Goal: Task Accomplishment & Management: Manage account settings

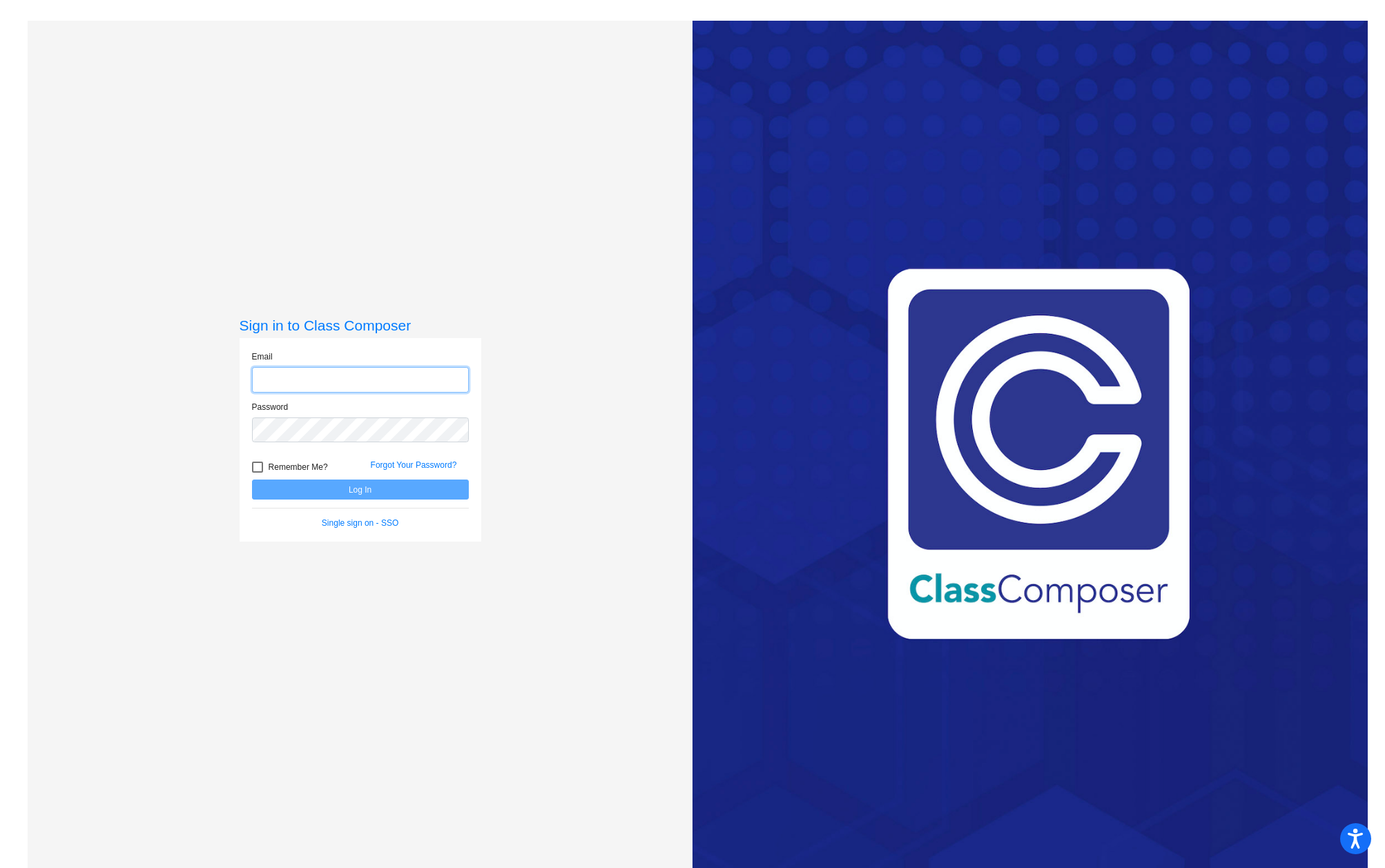
type input "[PERSON_NAME][EMAIL_ADDRESS][PERSON_NAME][DOMAIN_NAME]"
click at [254, 469] on div at bounding box center [257, 467] width 11 height 11
click at [256, 472] on input "Remember Me?" at bounding box center [256, 472] width 1 height 1
checkbox input "true"
click at [313, 487] on button "Log In" at bounding box center [361, 490] width 217 height 20
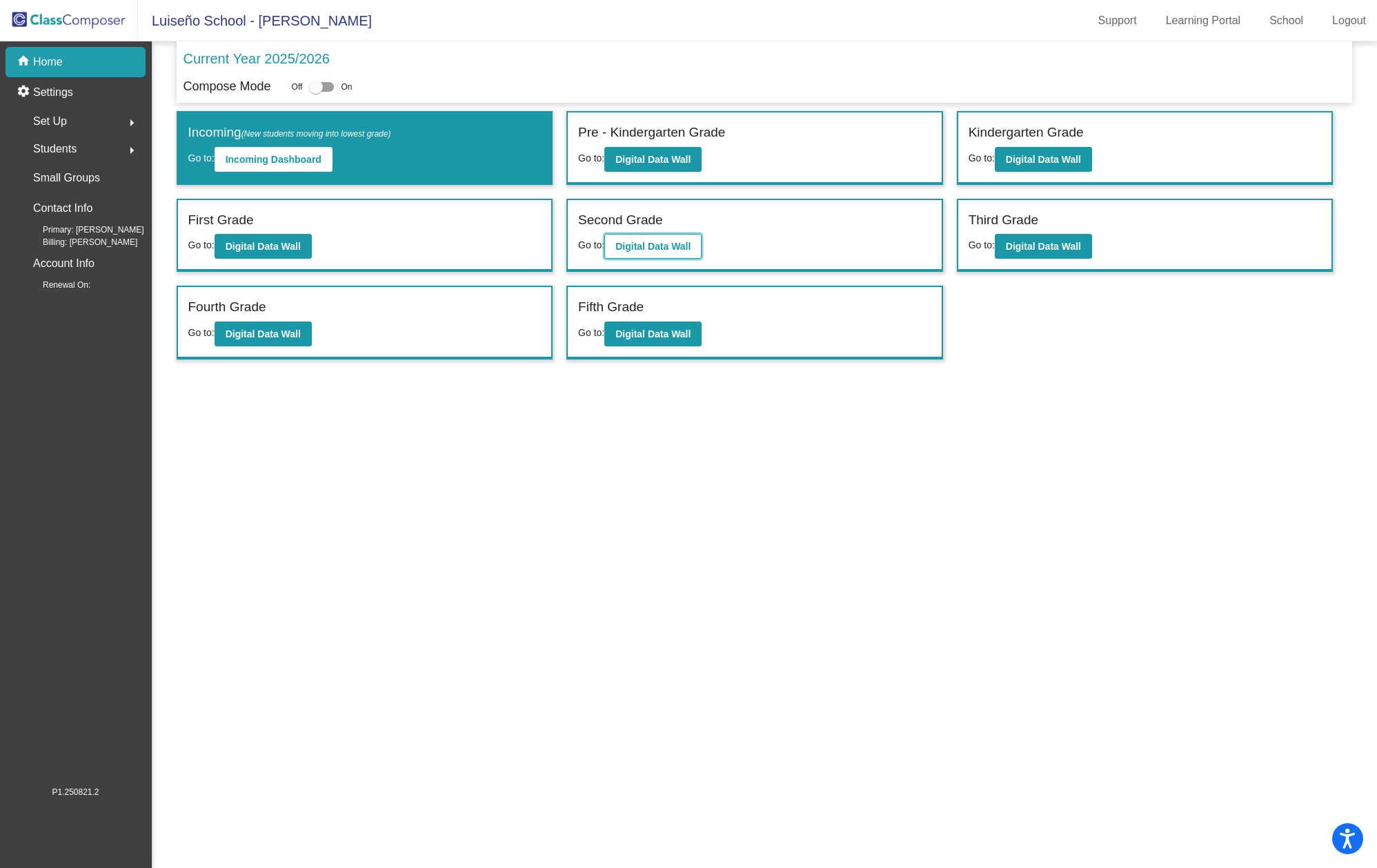
click at [634, 251] on b "Digital Data Wall" at bounding box center [653, 246] width 75 height 11
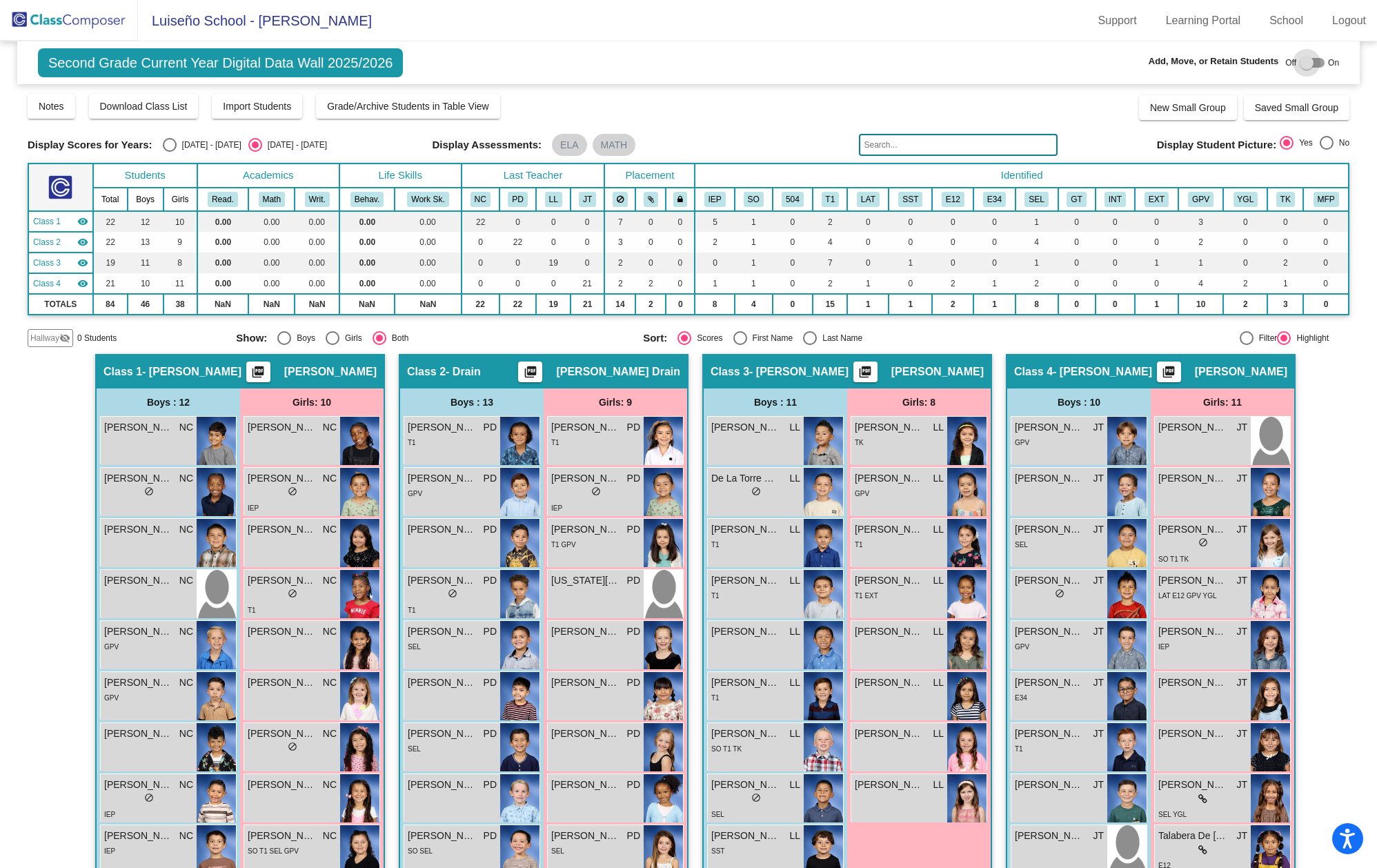
click at [1312, 62] on div at bounding box center [1312, 62] width 25 height 9
checkbox input "true"
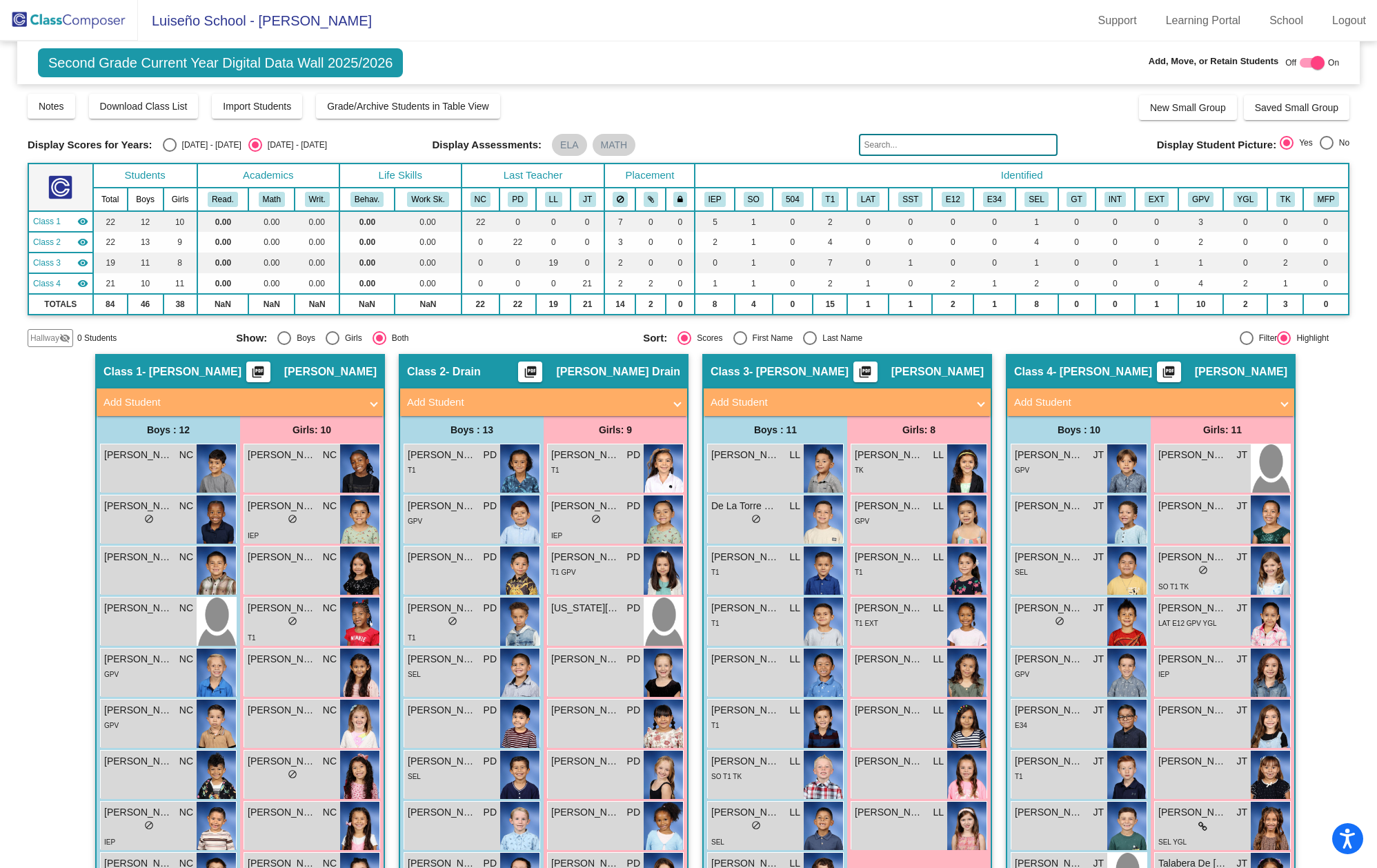
click at [979, 407] on span at bounding box center [981, 403] width 6 height 16
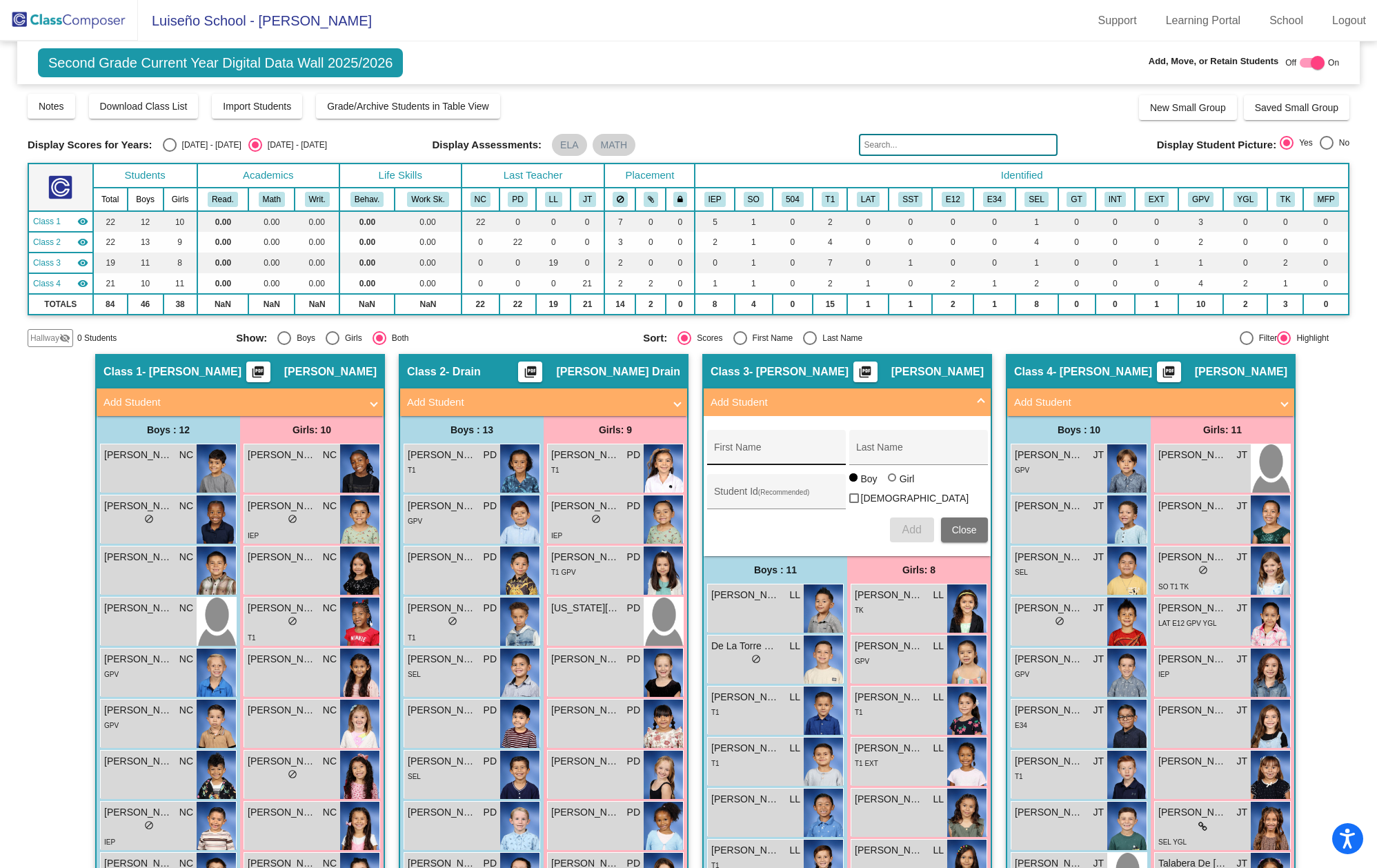
click at [763, 447] on input "First Name" at bounding box center [776, 452] width 124 height 11
type input "Naeomi"
type input "[PERSON_NAME]"
click at [891, 482] on div at bounding box center [892, 477] width 9 height 9
click at [892, 485] on input "Girl" at bounding box center [892, 485] width 1 height 1
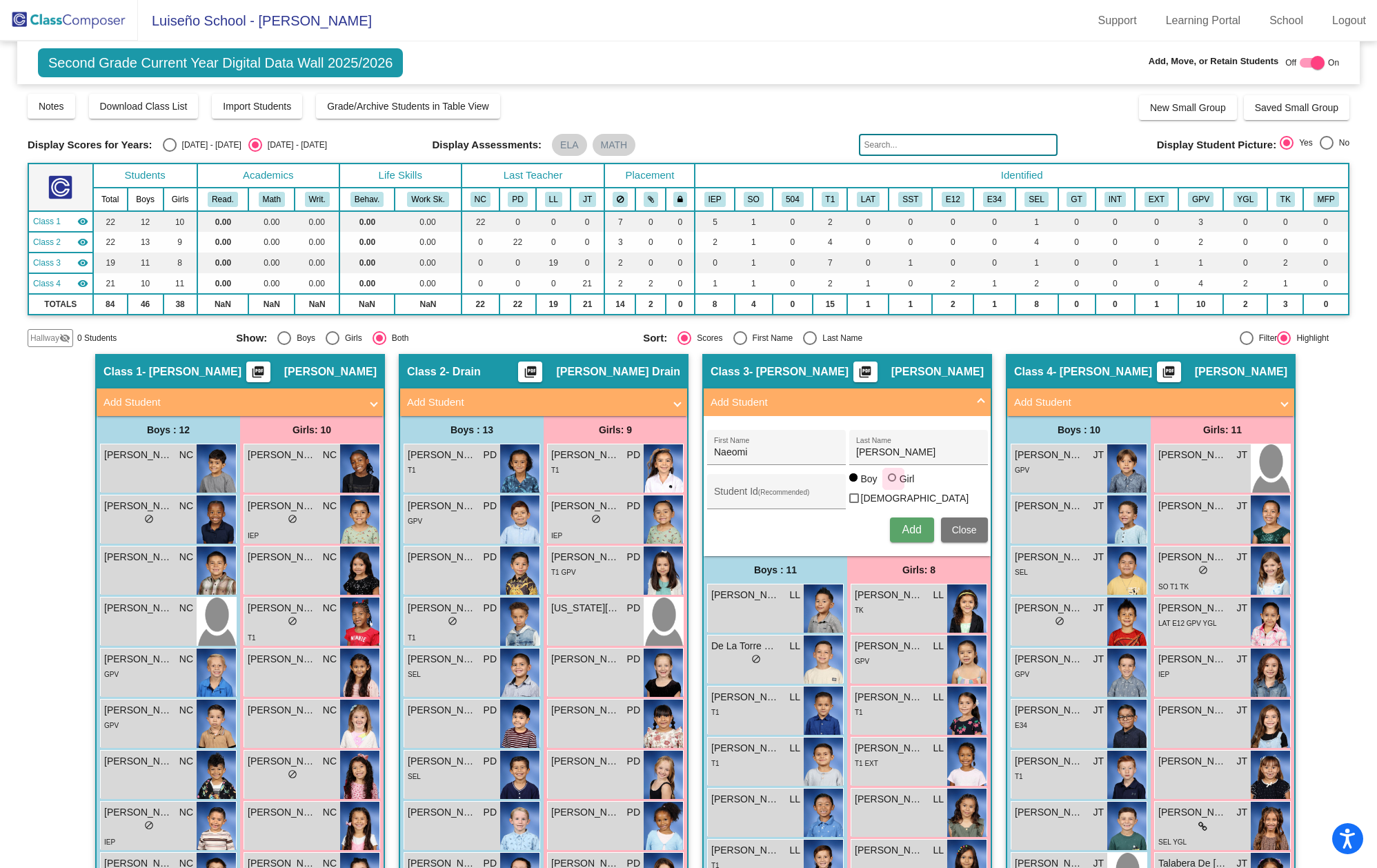
radio input "true"
click at [910, 532] on span "Add" at bounding box center [911, 529] width 19 height 11
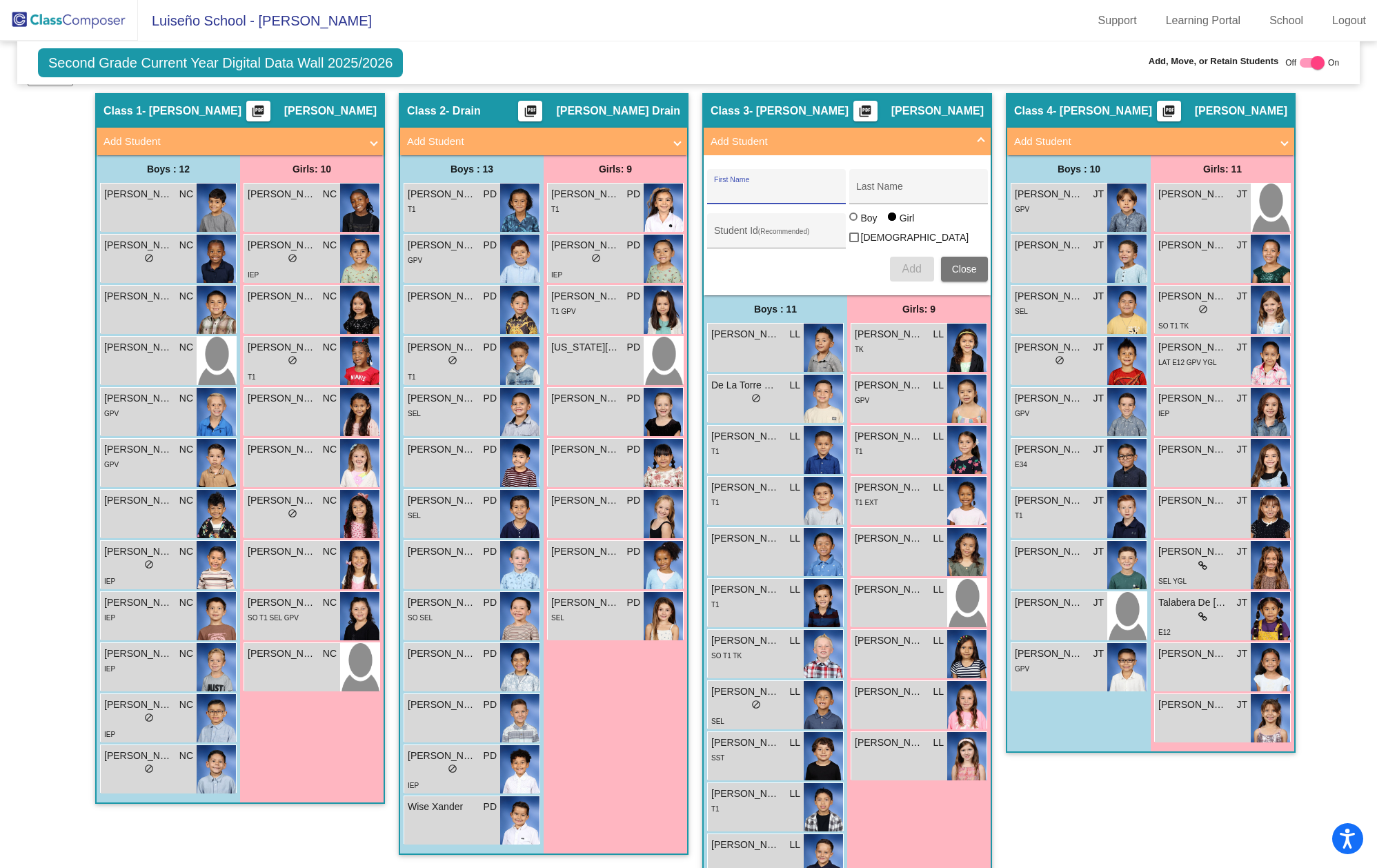
scroll to position [297, 0]
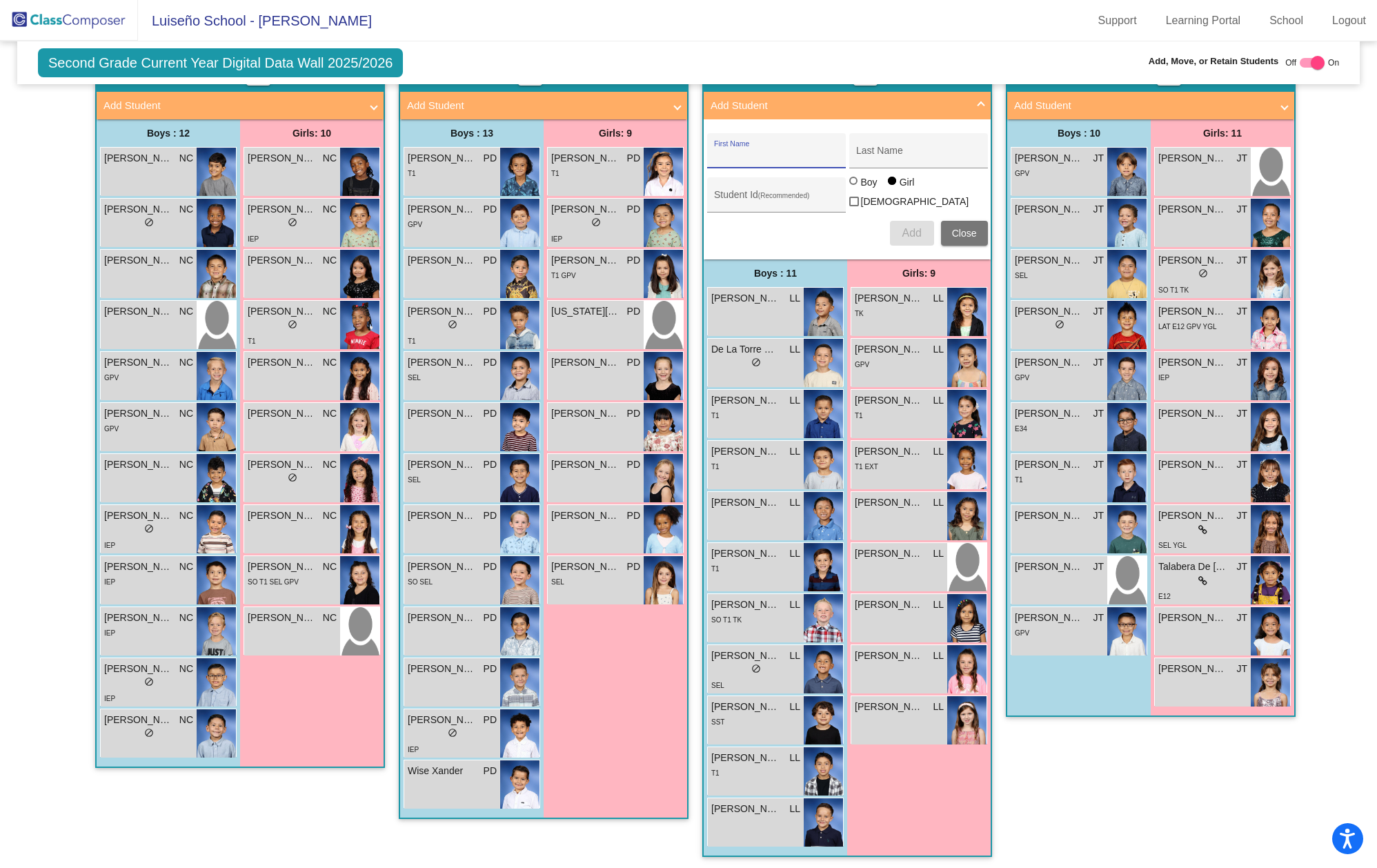
click at [962, 232] on span "Close" at bounding box center [964, 233] width 25 height 11
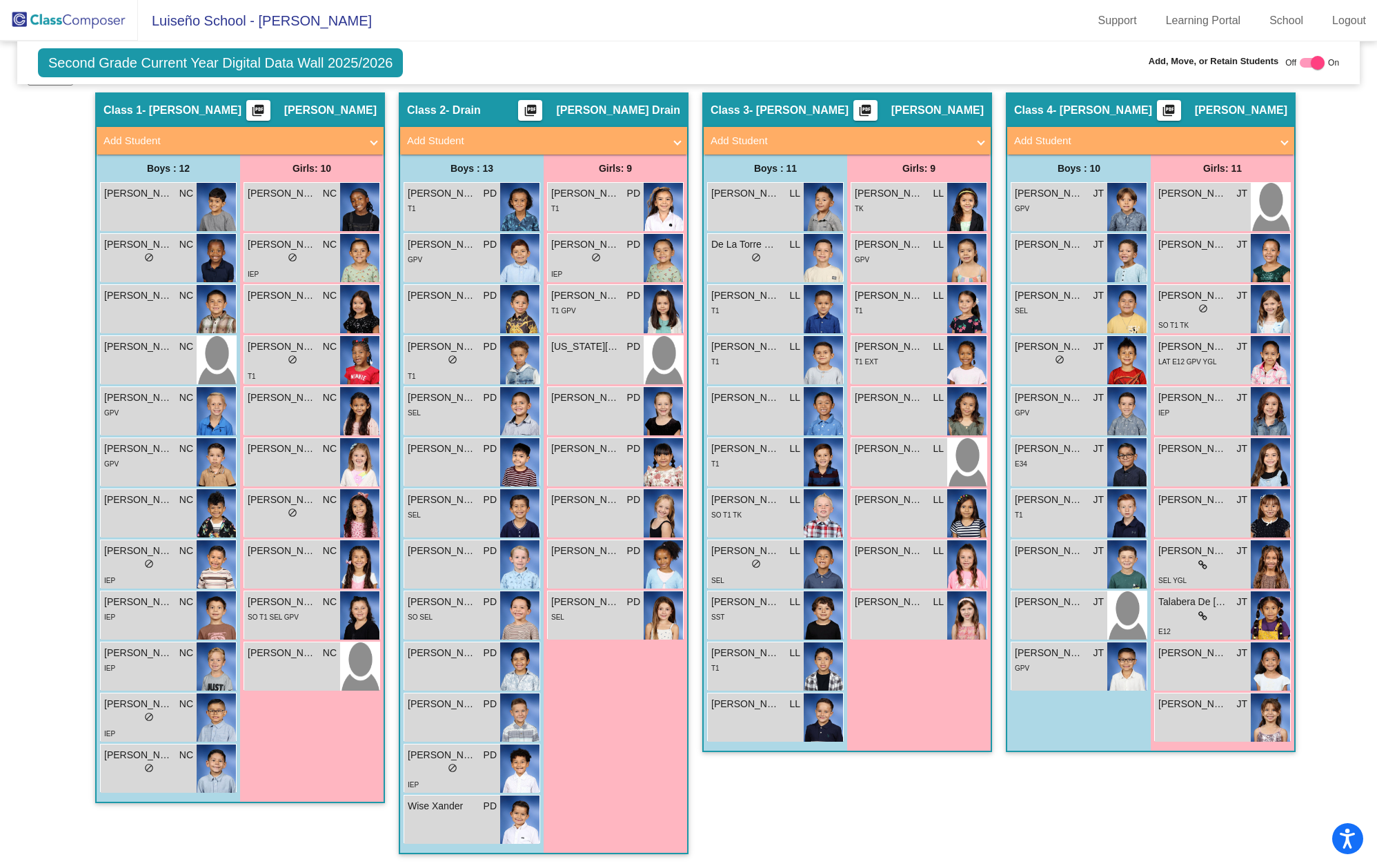
scroll to position [261, 0]
click at [906, 459] on div "[PERSON_NAME] LL lock do_not_disturb_alt" at bounding box center [900, 462] width 96 height 48
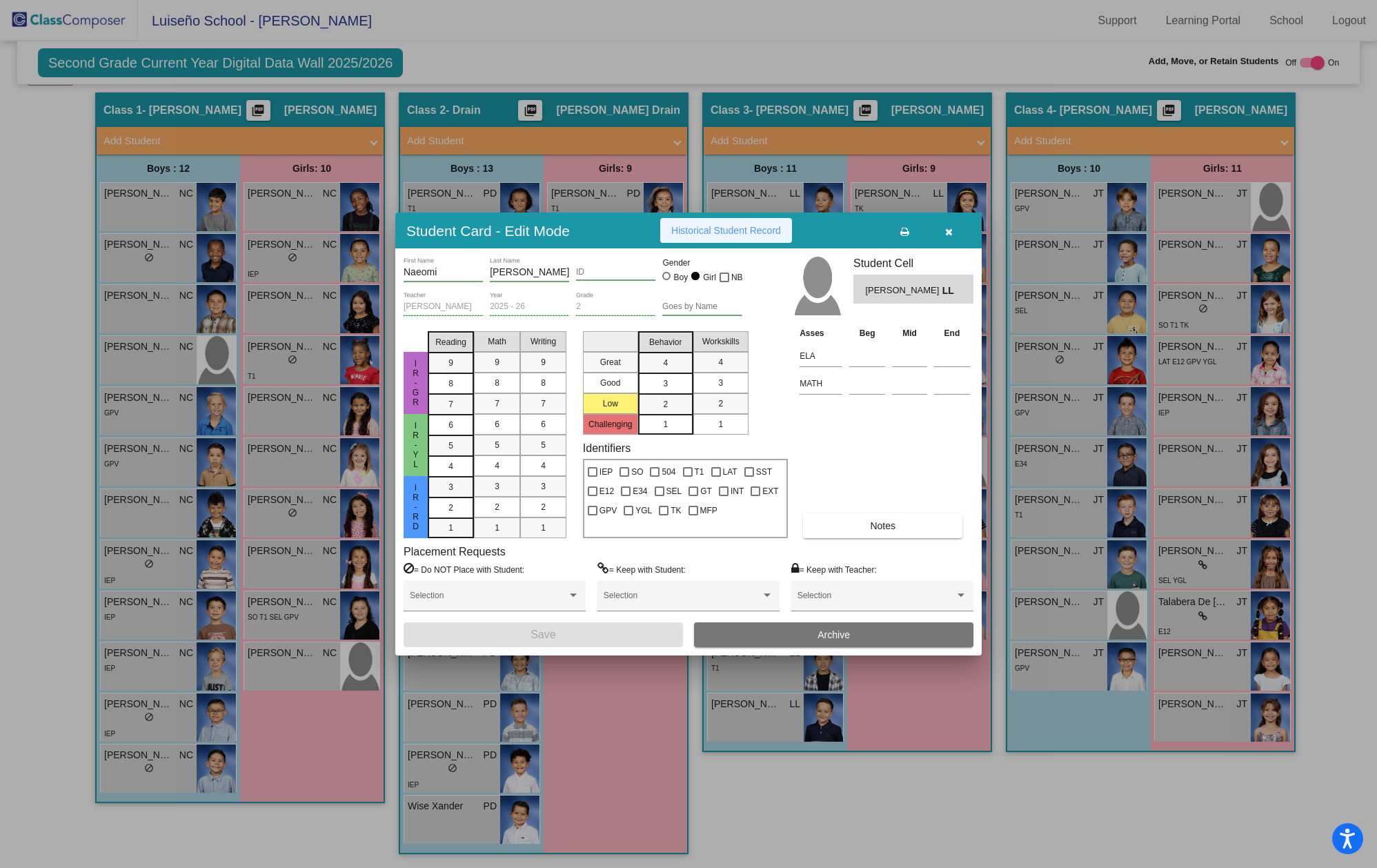
click at [732, 236] on span "Historical Student Record" at bounding box center [726, 230] width 110 height 11
click at [946, 227] on icon "button" at bounding box center [949, 231] width 8 height 9
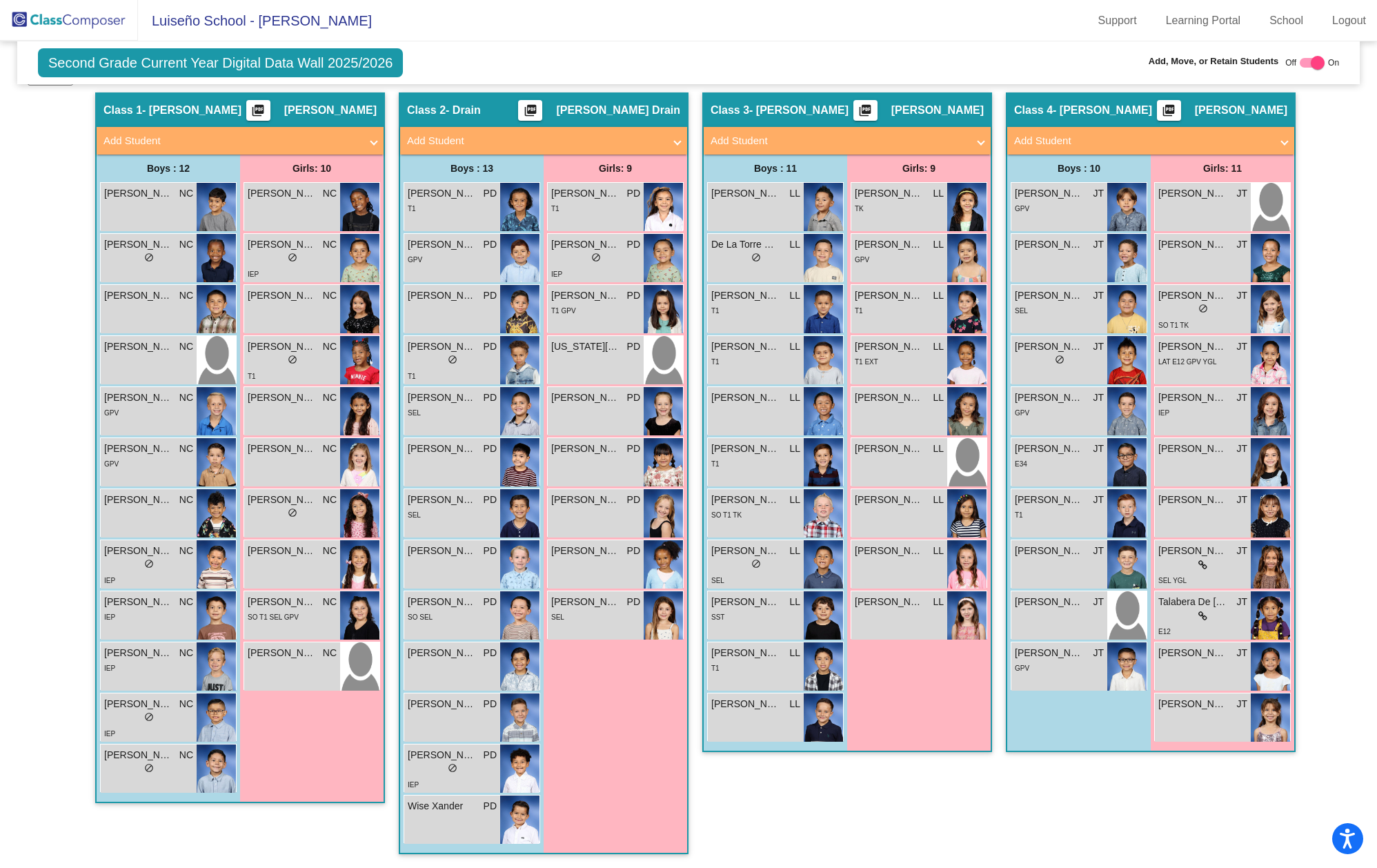
click at [1299, 65] on div at bounding box center [1312, 62] width 25 height 9
checkbox input "false"
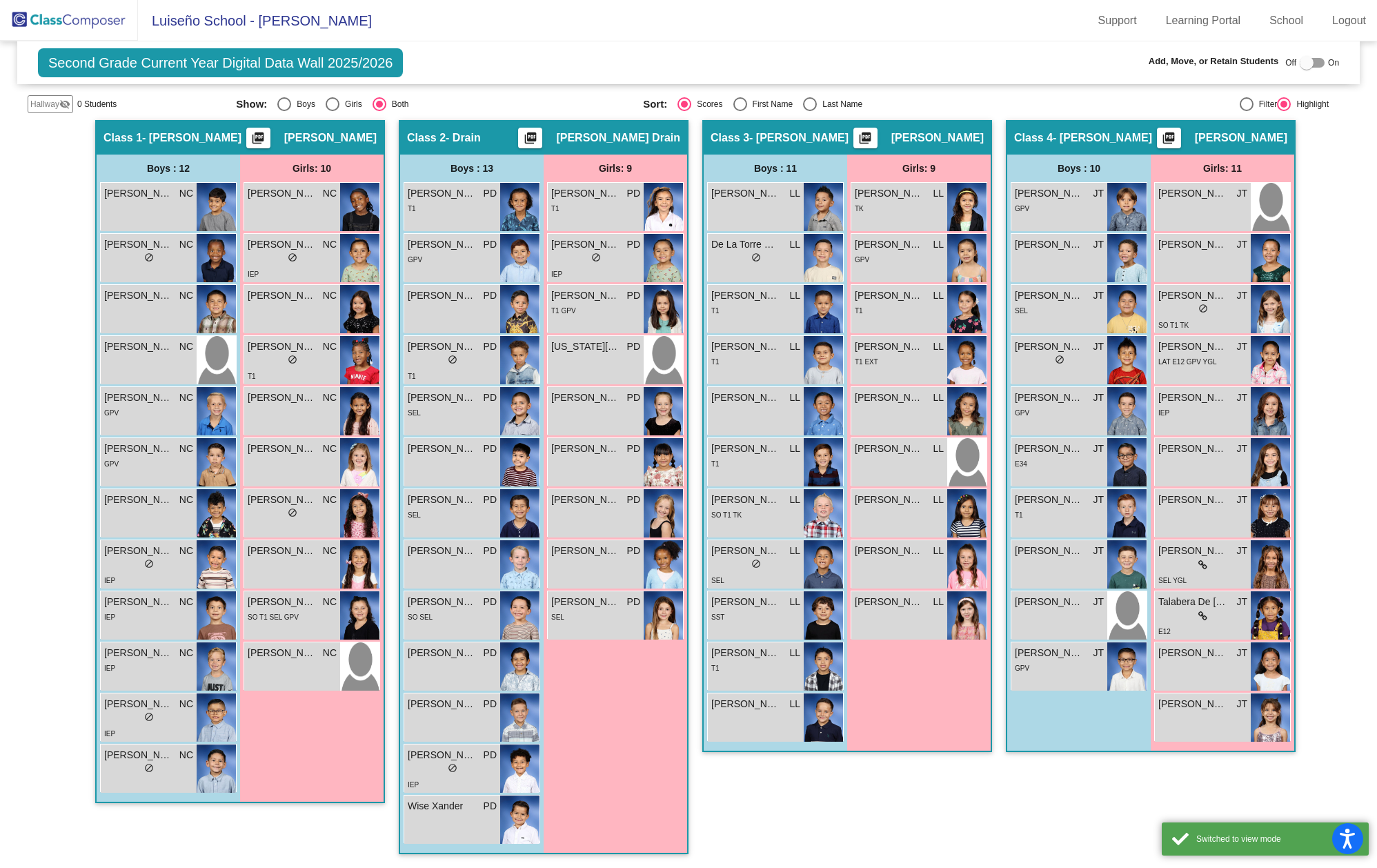
scroll to position [0, 0]
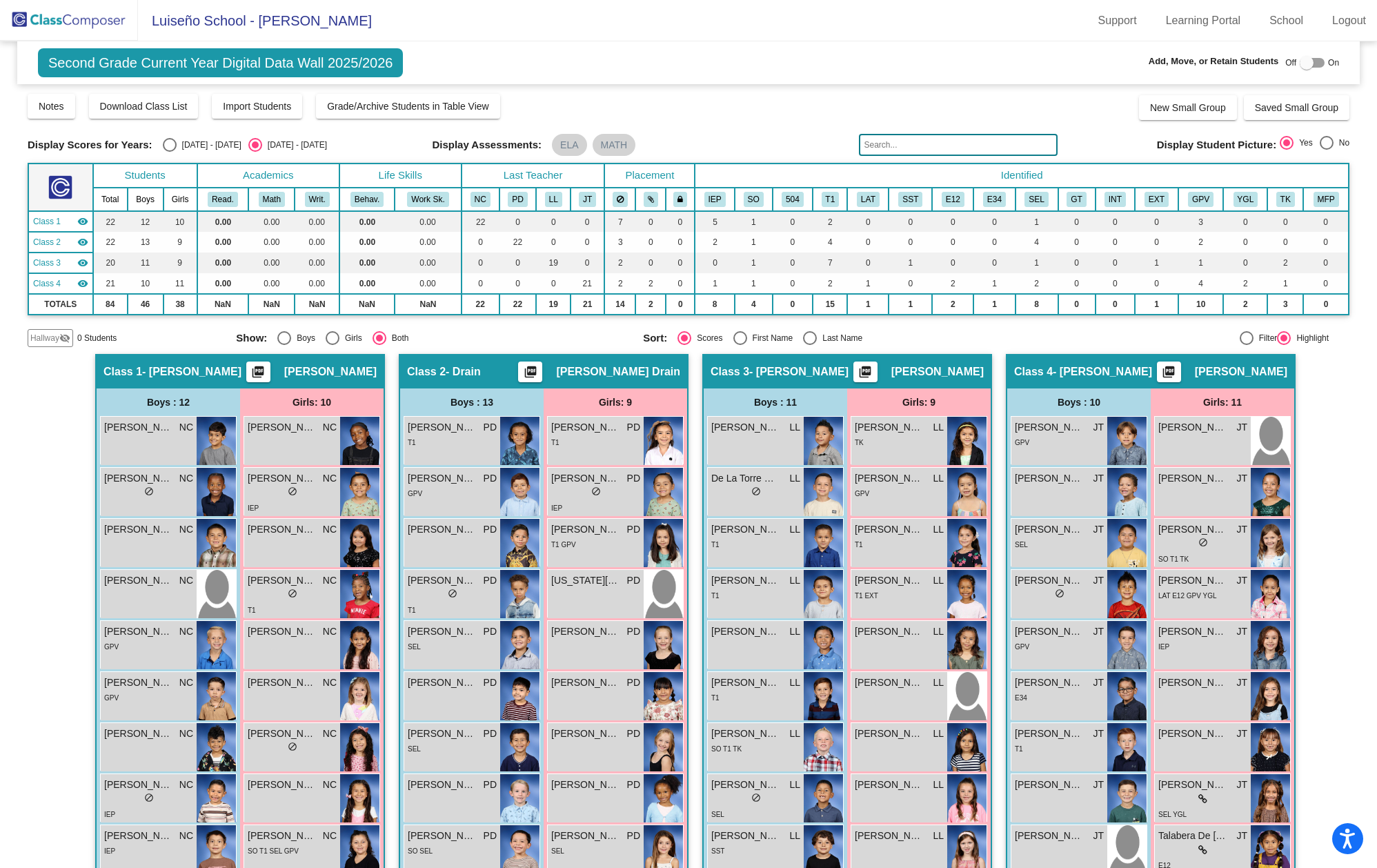
click at [53, 17] on img at bounding box center [69, 20] width 138 height 41
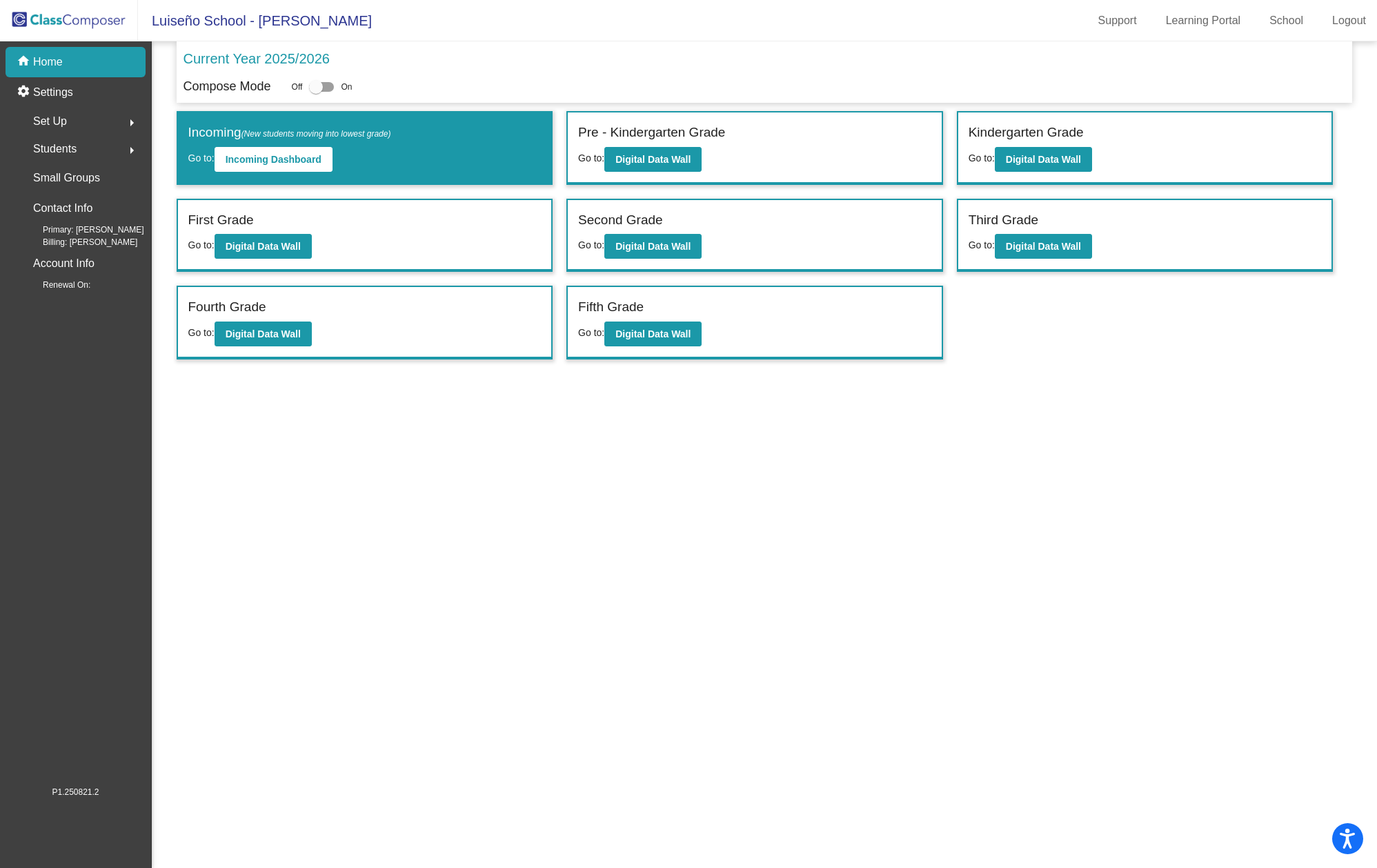
click at [88, 148] on div "Students arrow_right" at bounding box center [80, 149] width 132 height 27
click at [98, 237] on p "Archived Students" at bounding box center [76, 238] width 84 height 17
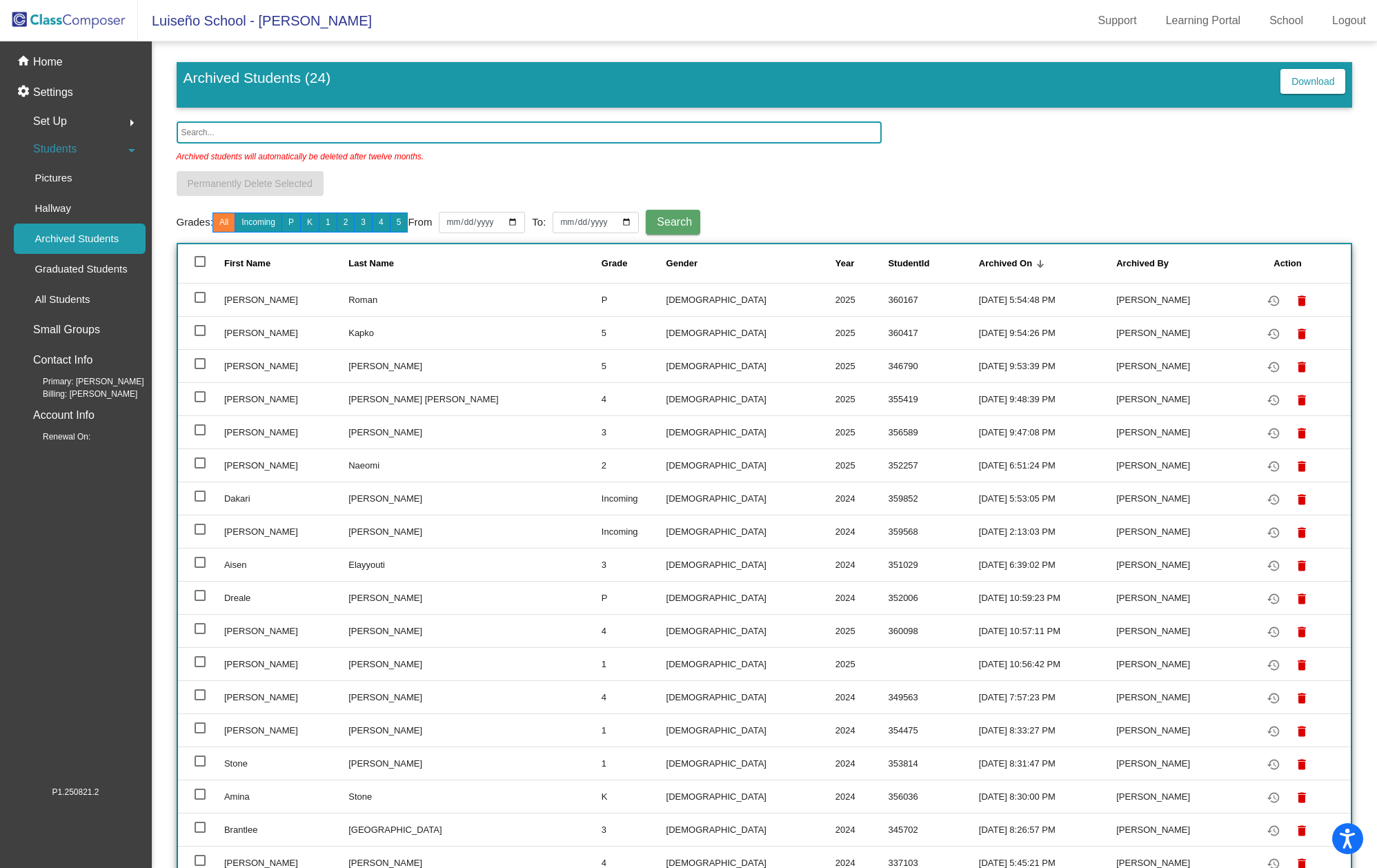
click at [199, 465] on div at bounding box center [200, 462] width 11 height 11
click at [200, 469] on input "select row 7" at bounding box center [200, 469] width 1 height 1
click at [195, 464] on div at bounding box center [200, 462] width 11 height 11
click at [200, 469] on input "deselect row 7" at bounding box center [200, 469] width 1 height 1
checkbox input "false"
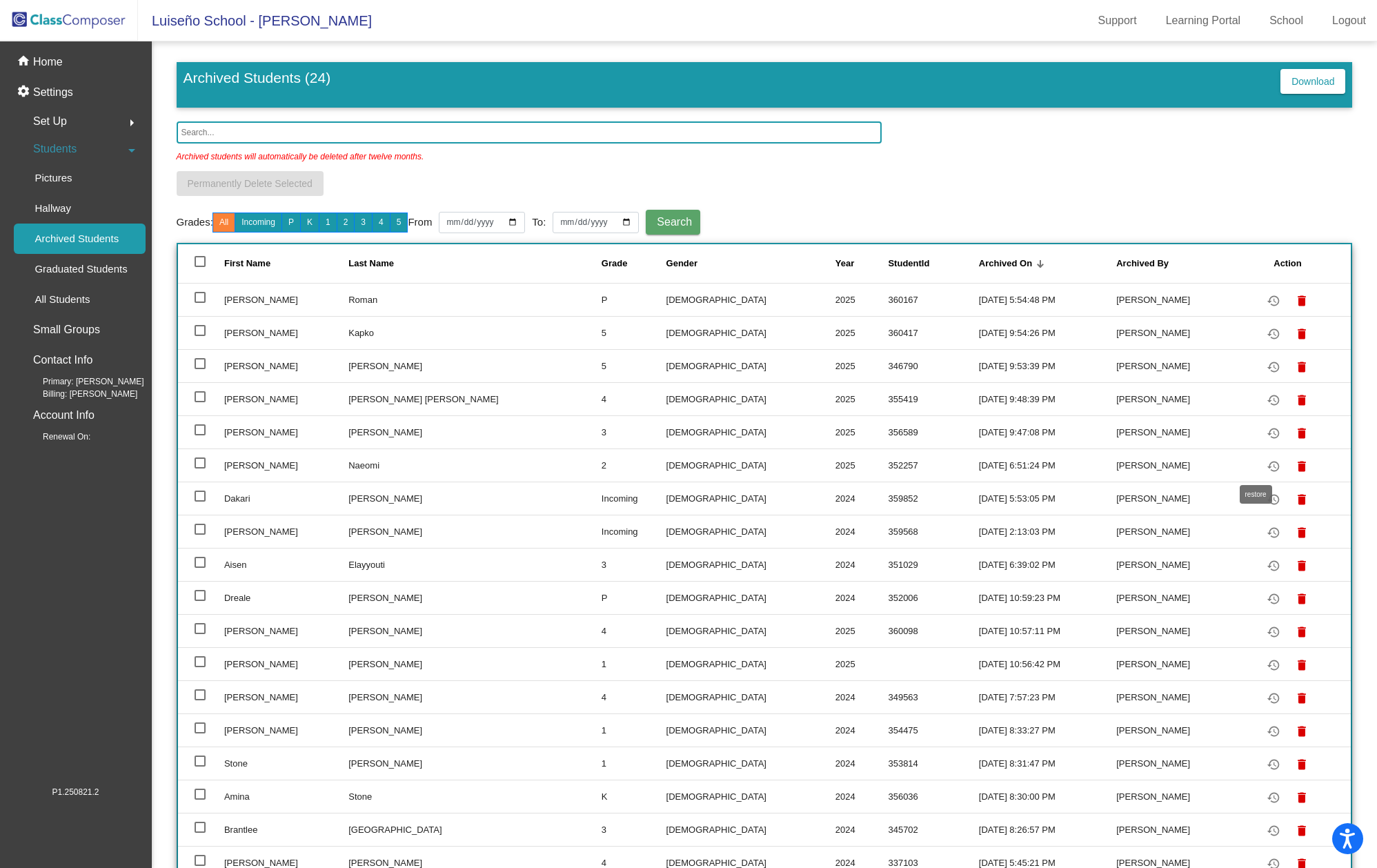
click at [1265, 467] on mat-icon "restore" at bounding box center [1273, 466] width 17 height 17
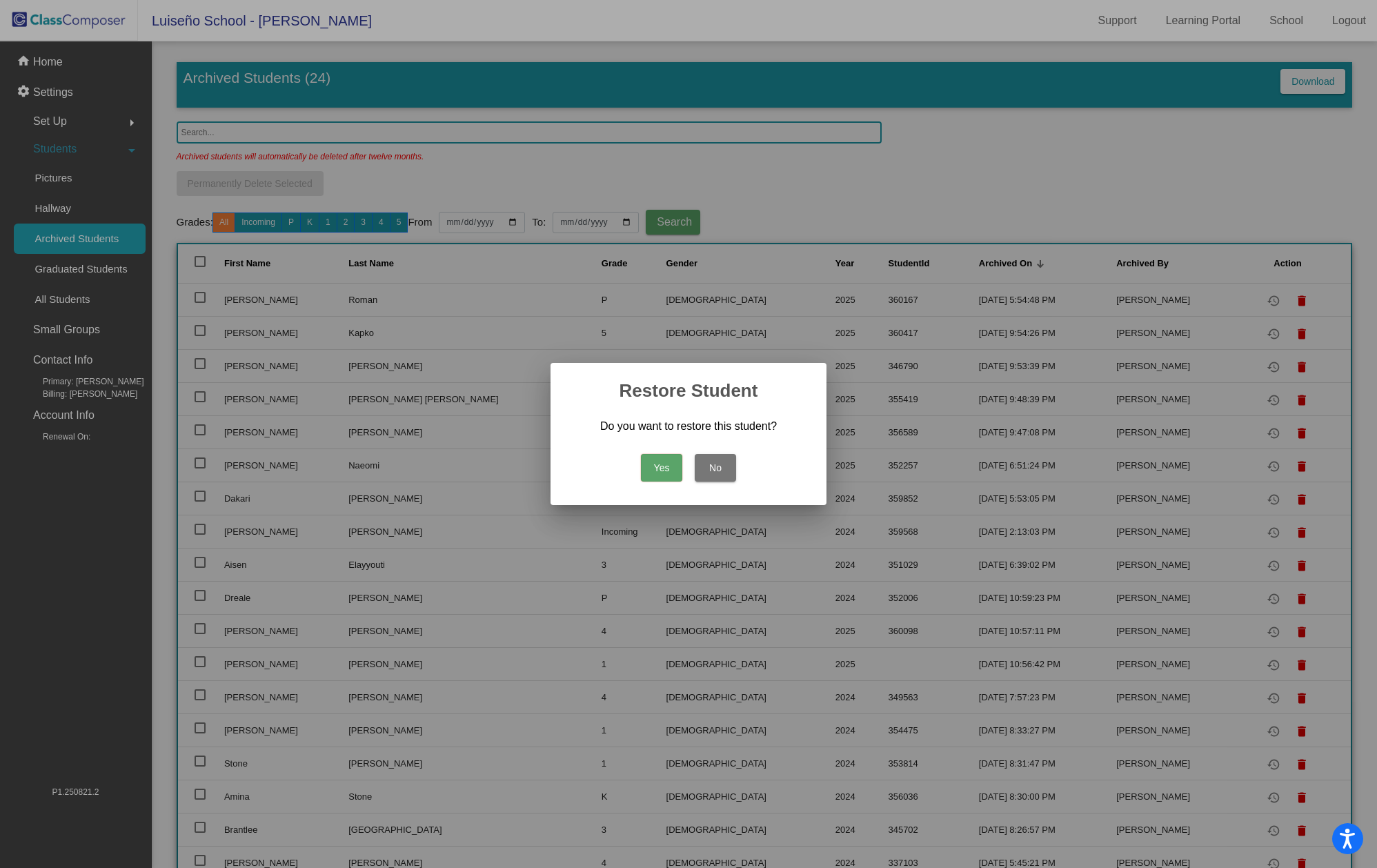
click at [660, 469] on button "Yes" at bounding box center [662, 467] width 42 height 27
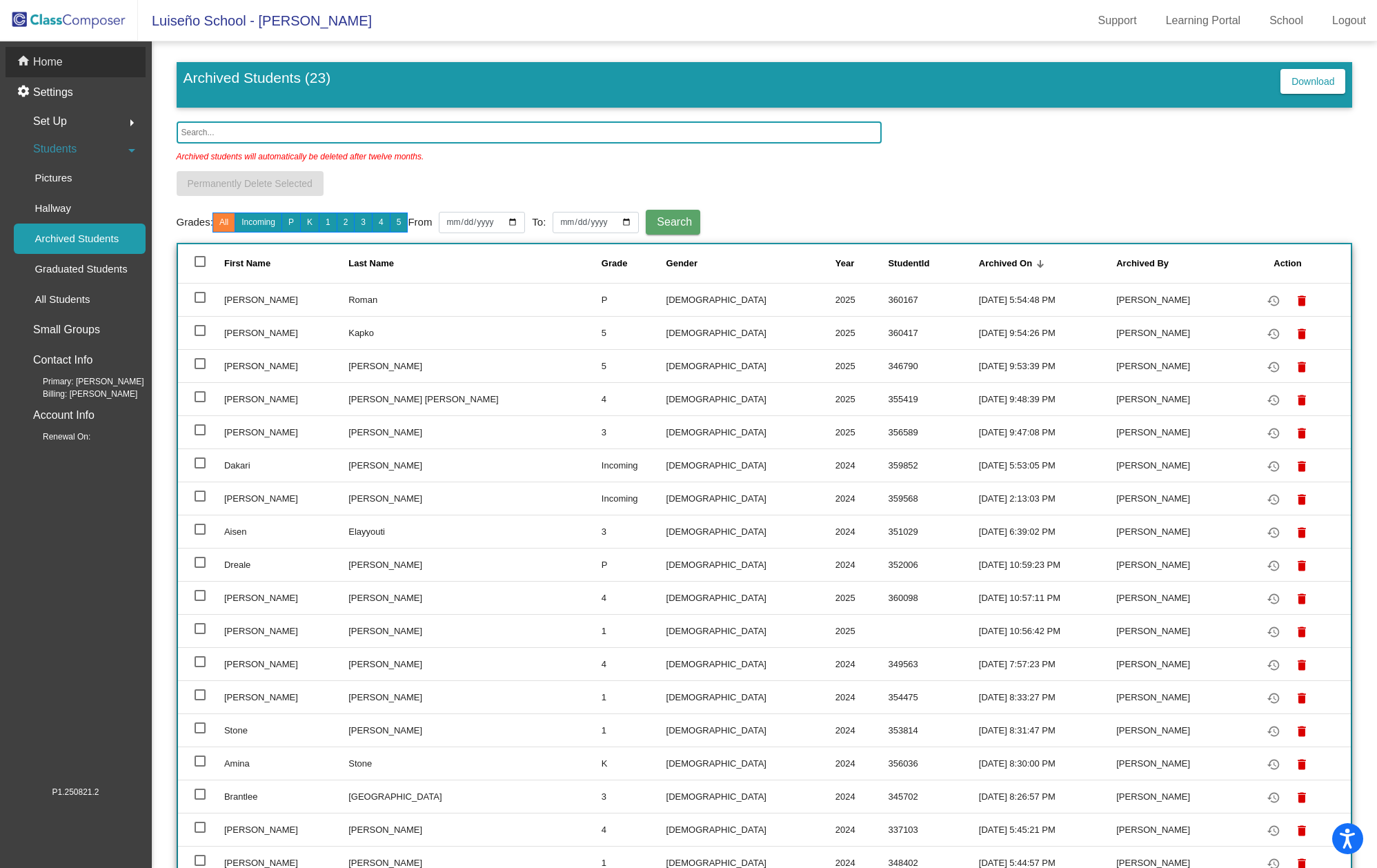
click at [45, 63] on p "Home" at bounding box center [47, 62] width 29 height 17
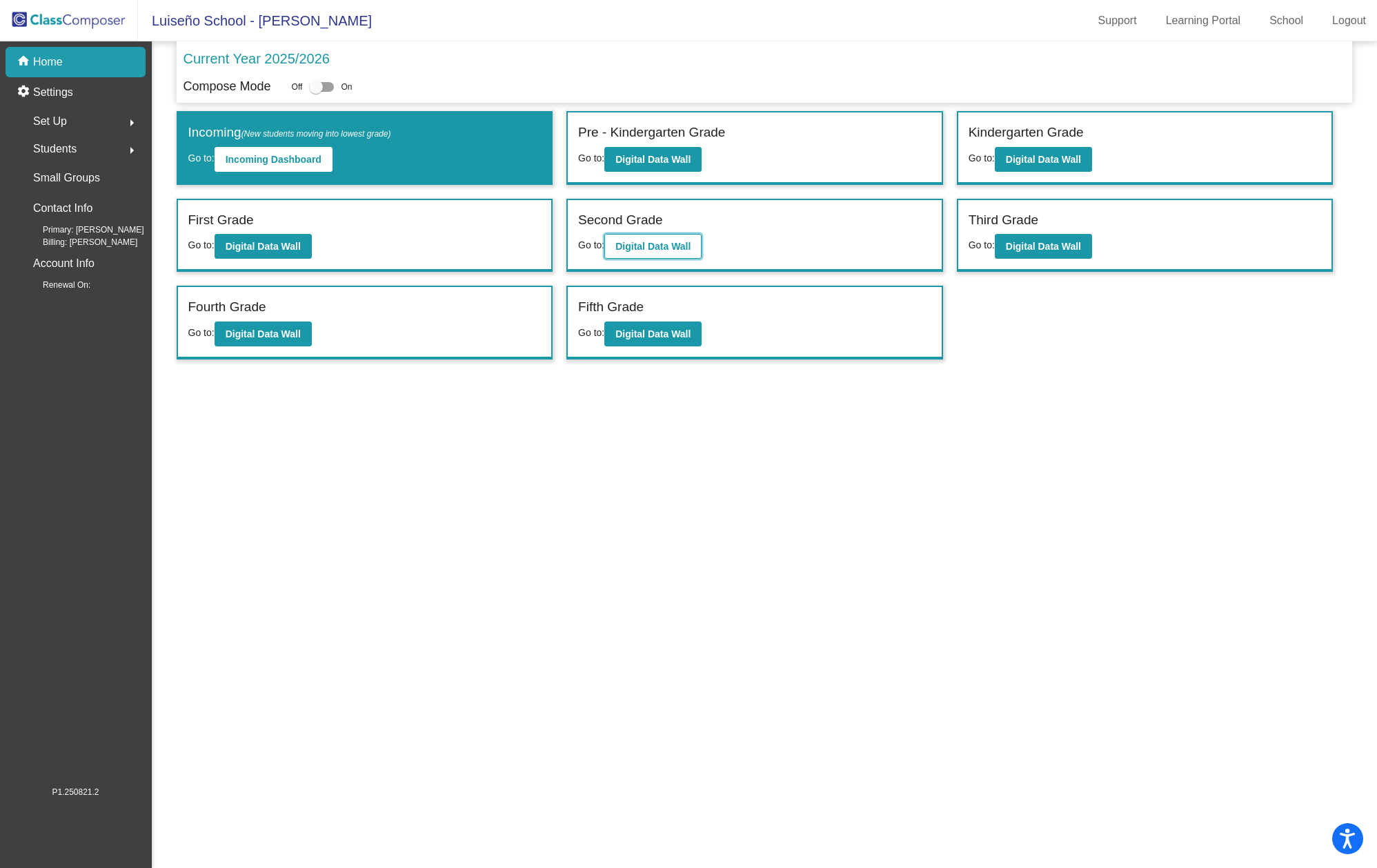
click at [653, 246] on b "Digital Data Wall" at bounding box center [653, 246] width 75 height 11
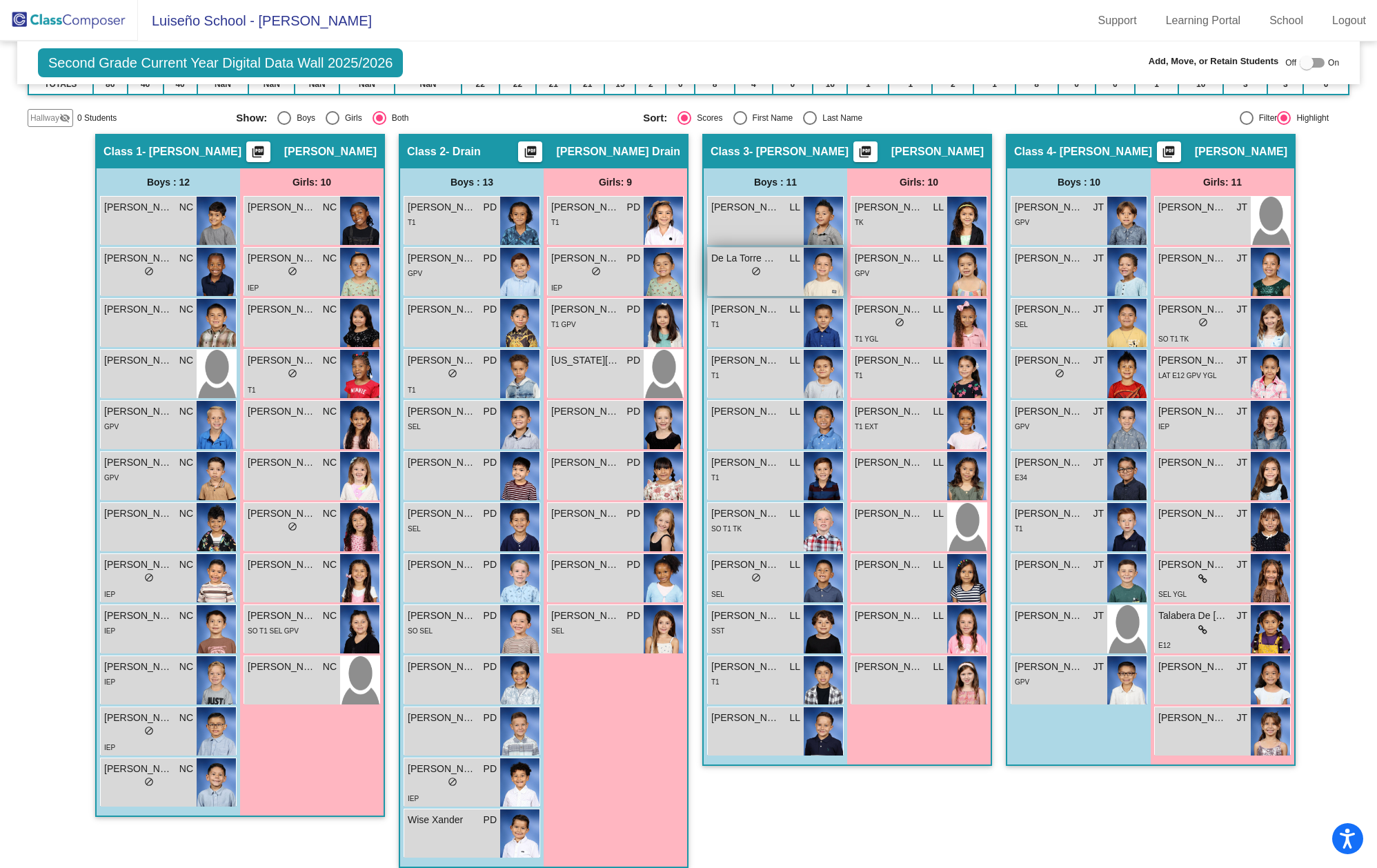
scroll to position [233, 0]
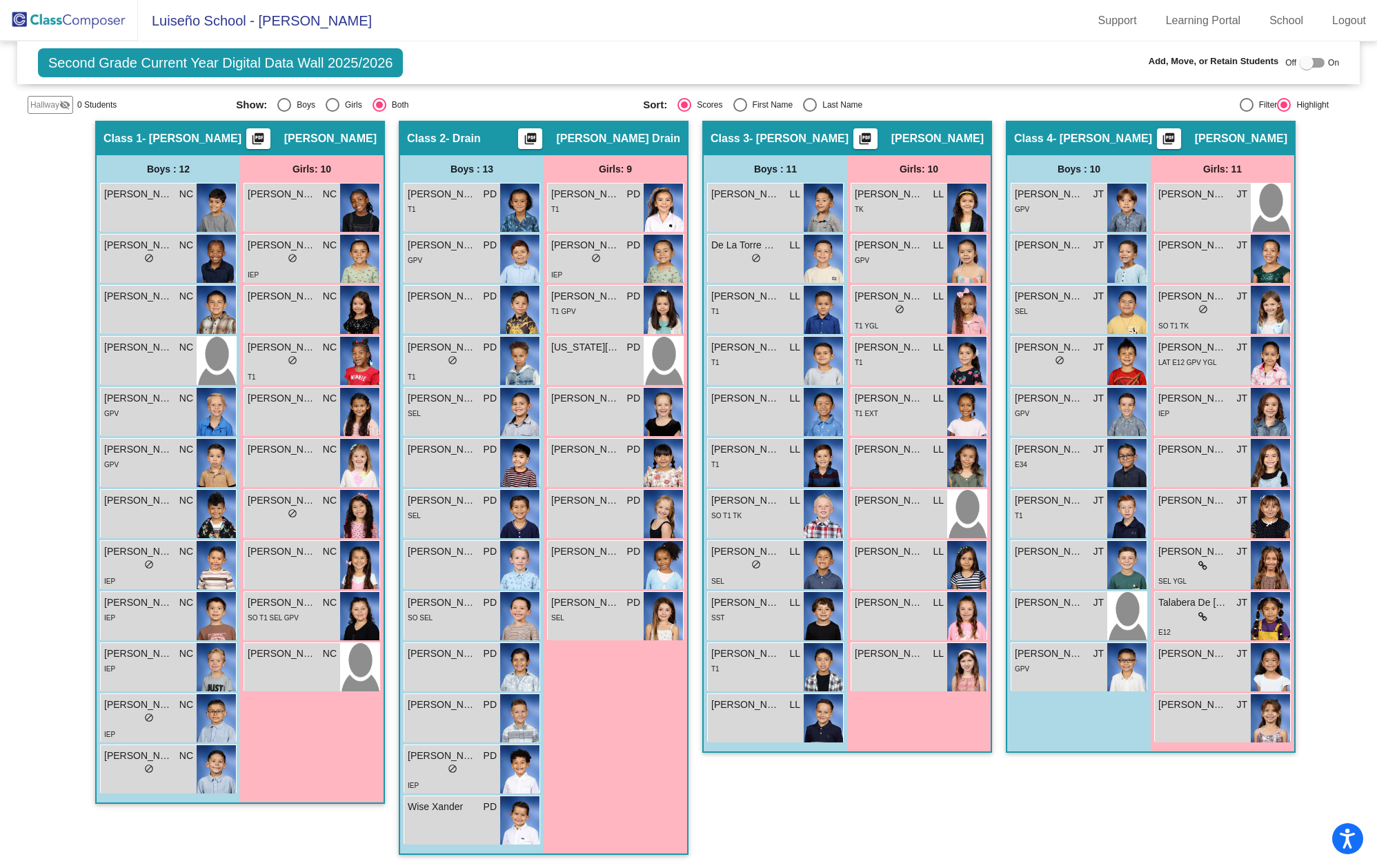
click at [1314, 62] on div at bounding box center [1312, 62] width 25 height 9
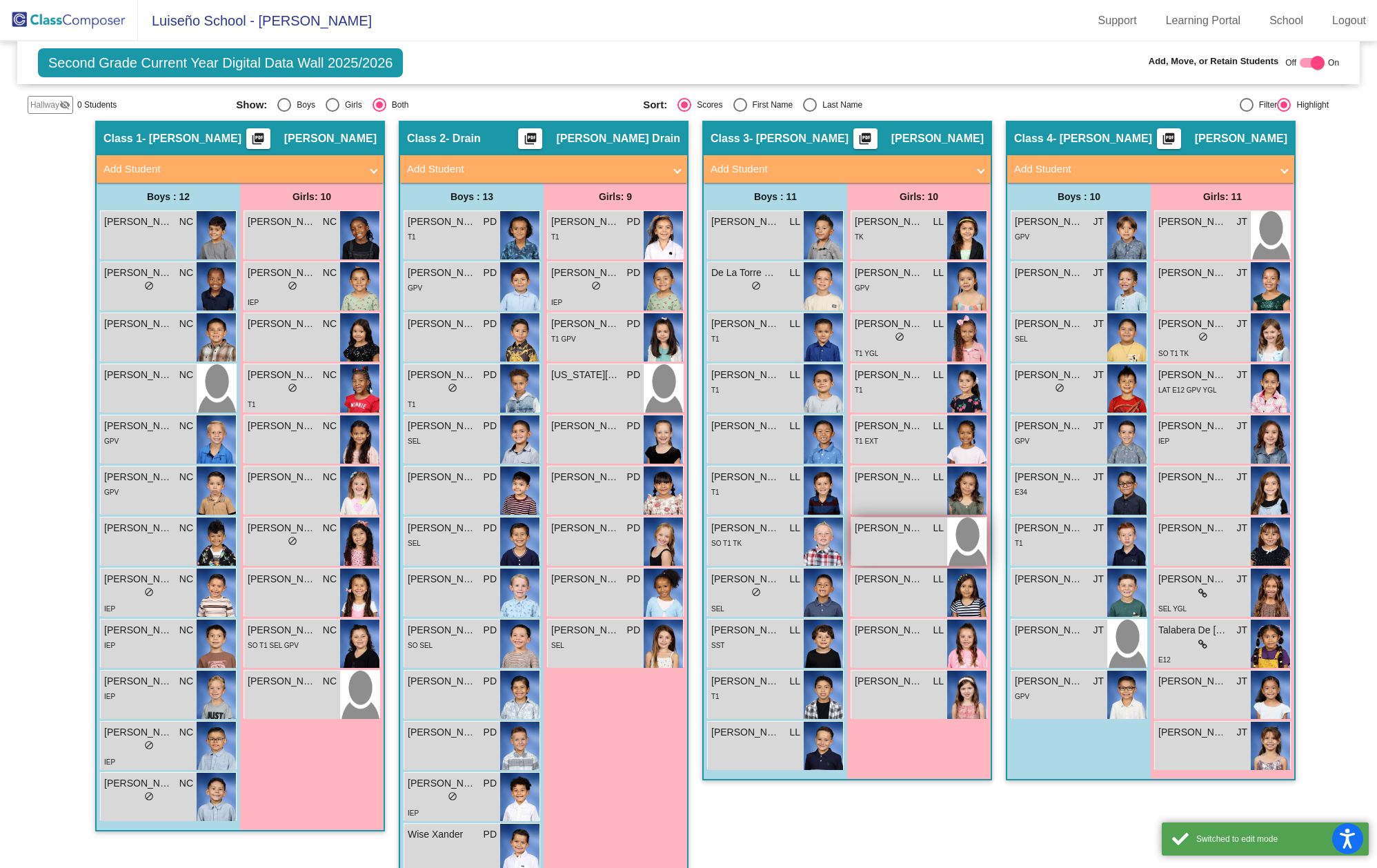
click at [920, 543] on div "[PERSON_NAME] LL lock do_not_disturb_alt" at bounding box center [900, 541] width 96 height 48
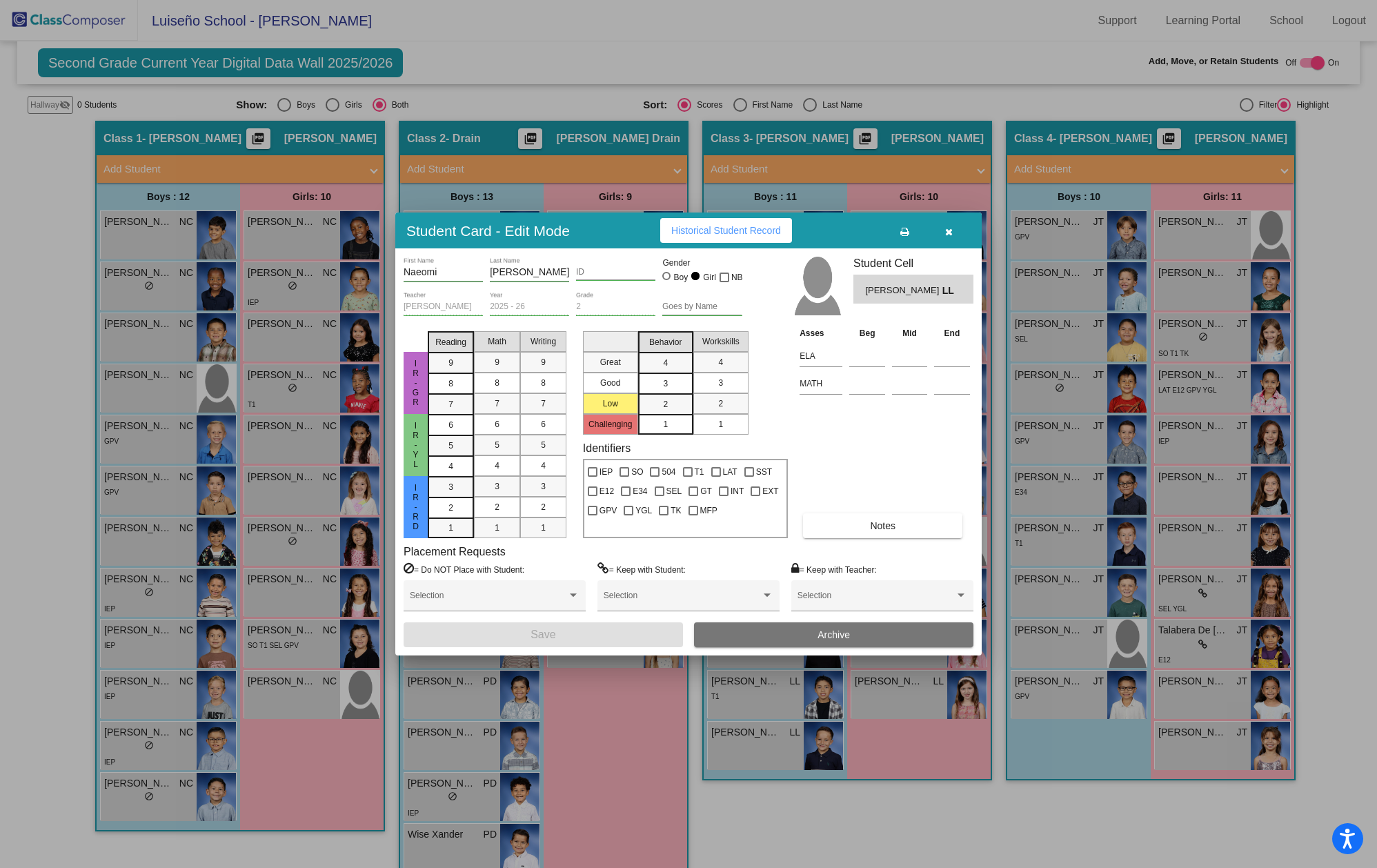
click at [948, 228] on icon "button" at bounding box center [949, 231] width 8 height 9
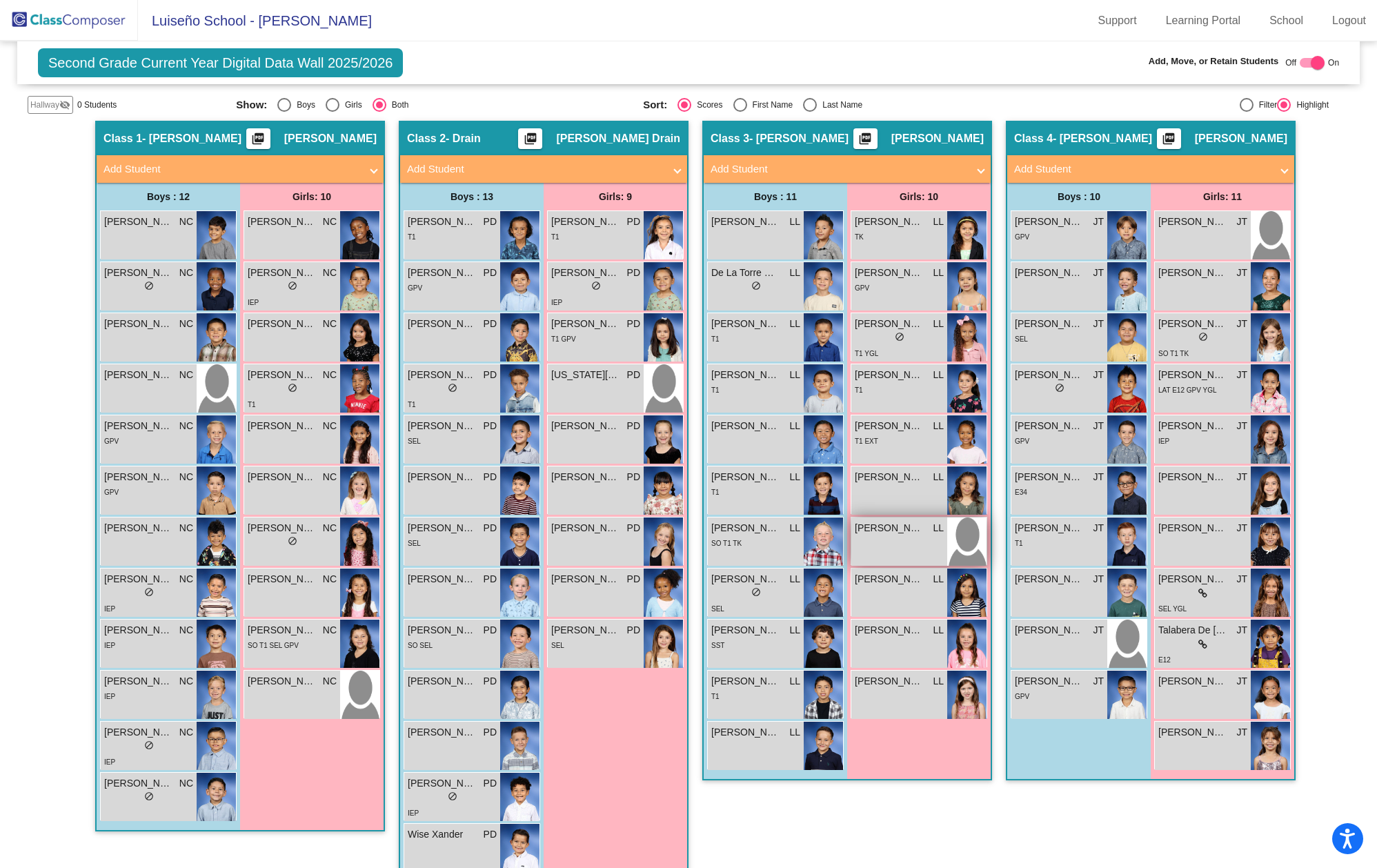
click at [879, 553] on div "[PERSON_NAME] LL lock do_not_disturb_alt" at bounding box center [900, 541] width 96 height 48
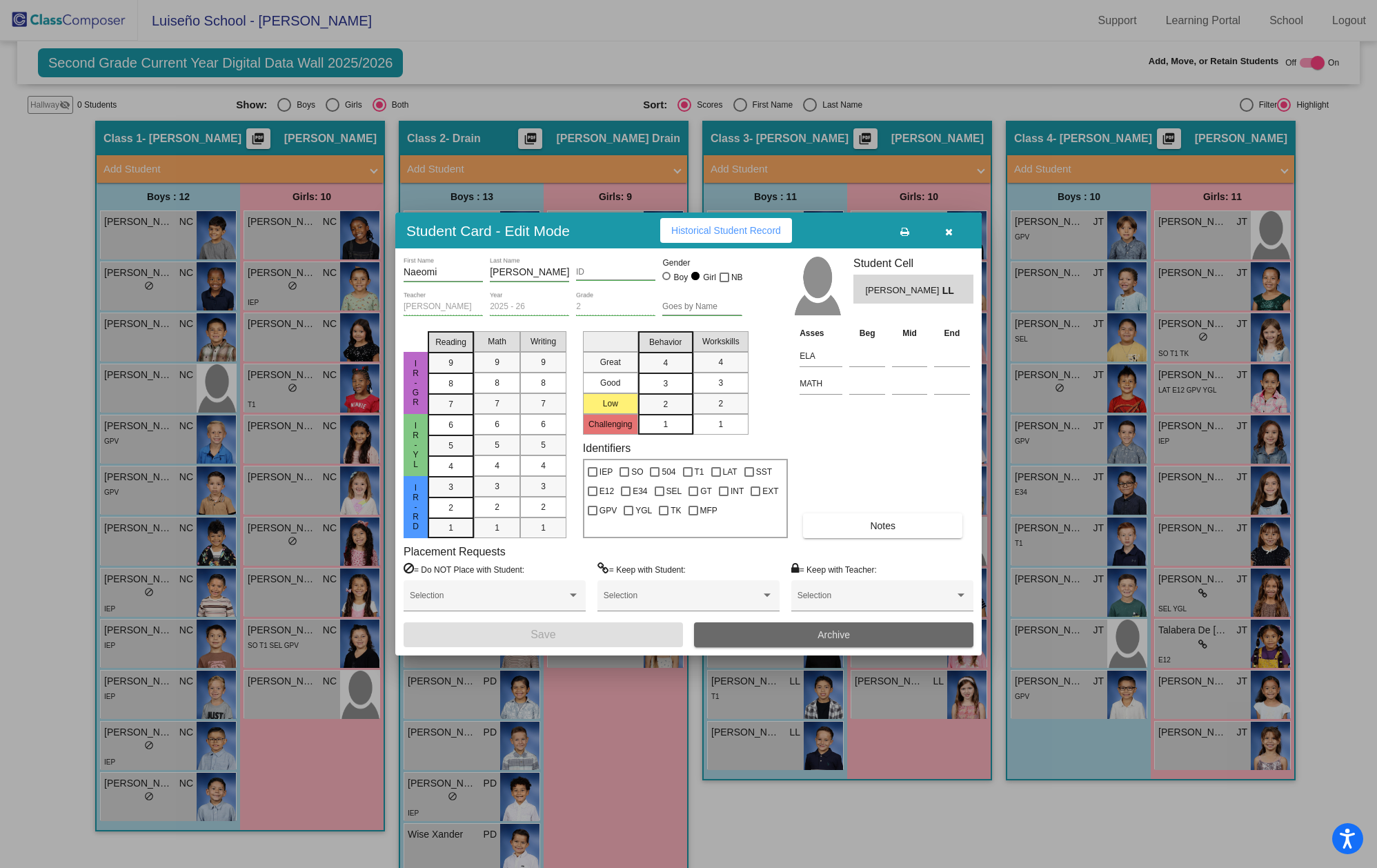
click at [846, 630] on span "Archive" at bounding box center [834, 634] width 32 height 11
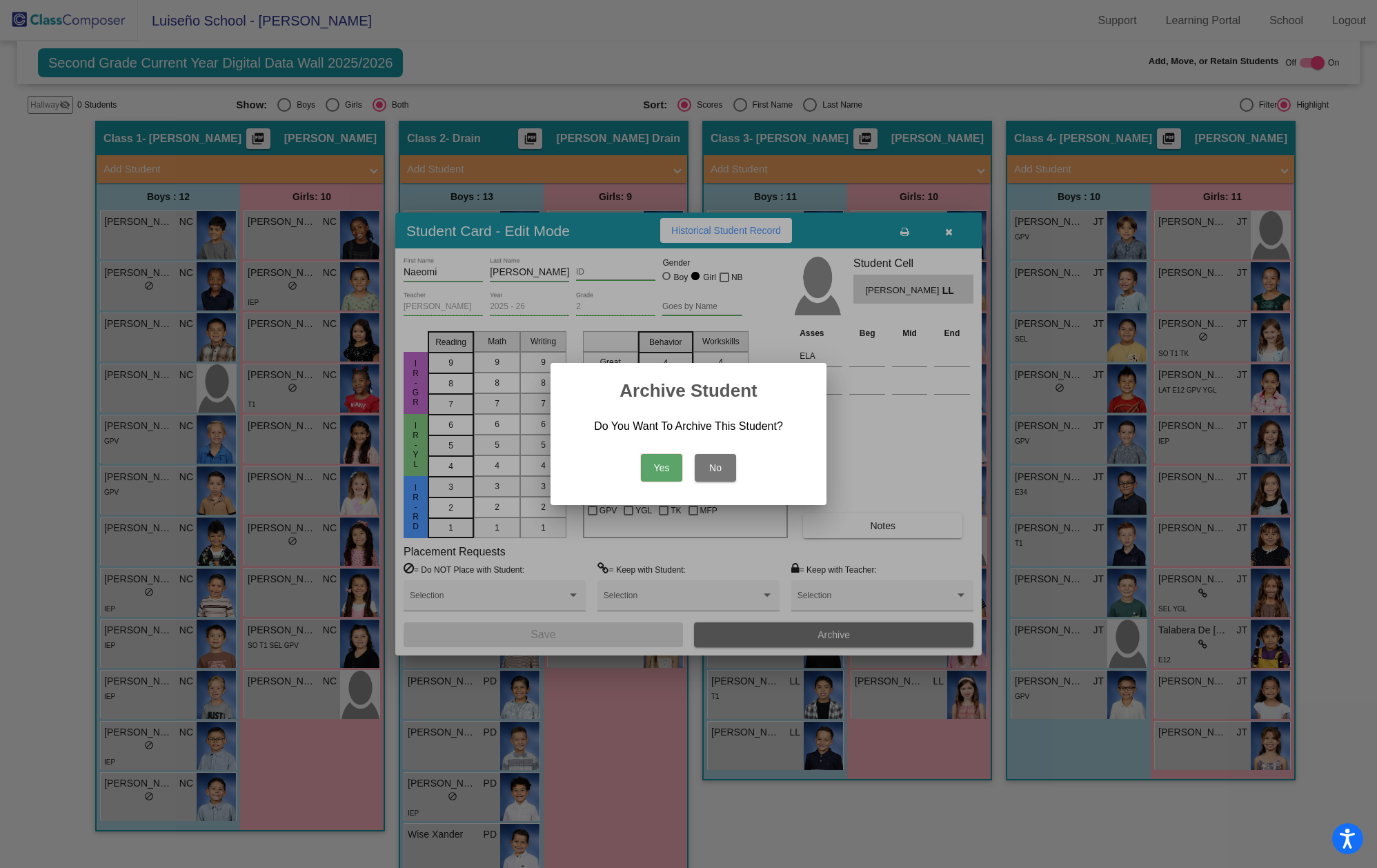
click at [657, 464] on button "Yes" at bounding box center [662, 467] width 42 height 27
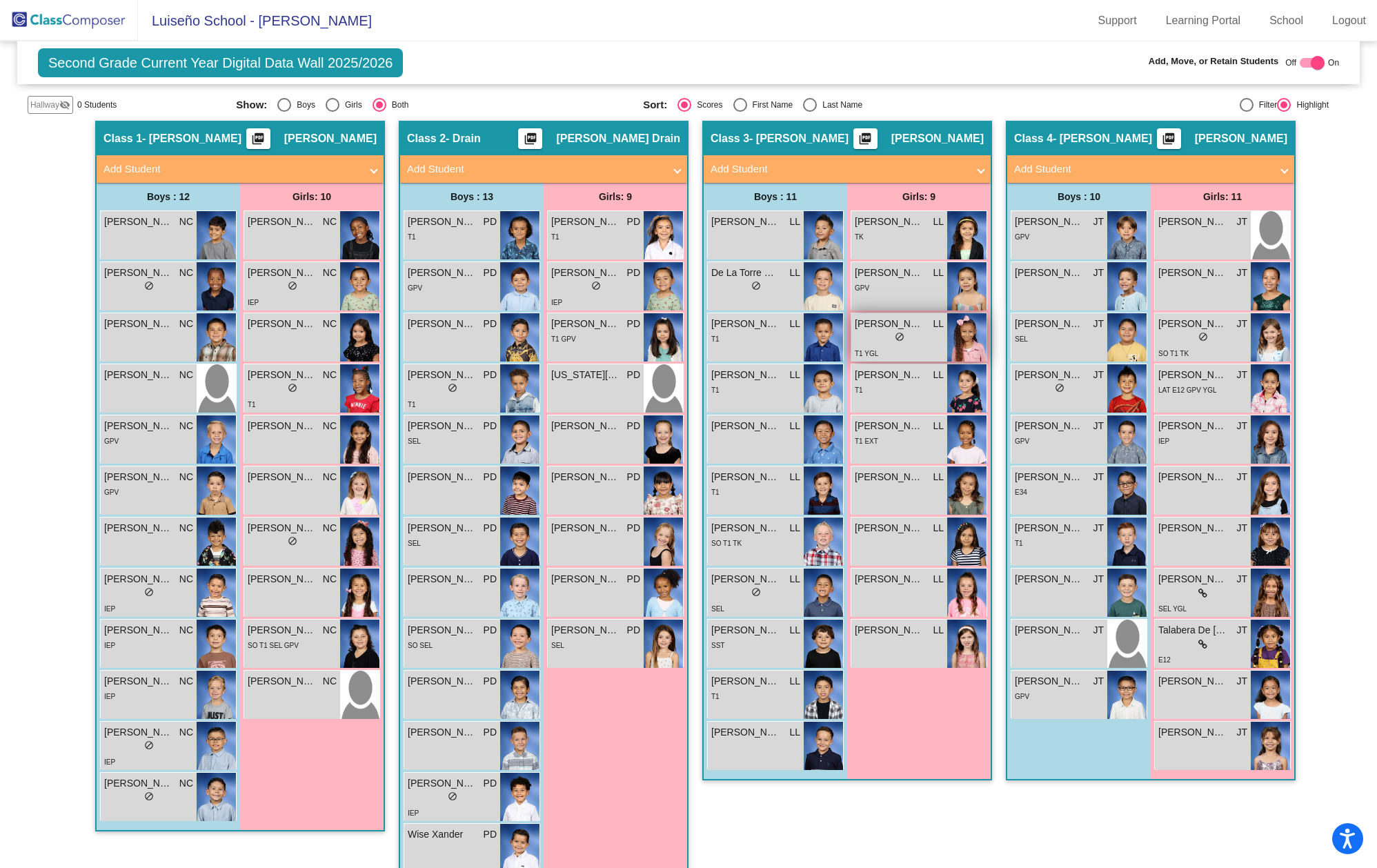
click at [876, 331] on div "lock do_not_disturb_alt" at bounding box center [900, 338] width 89 height 14
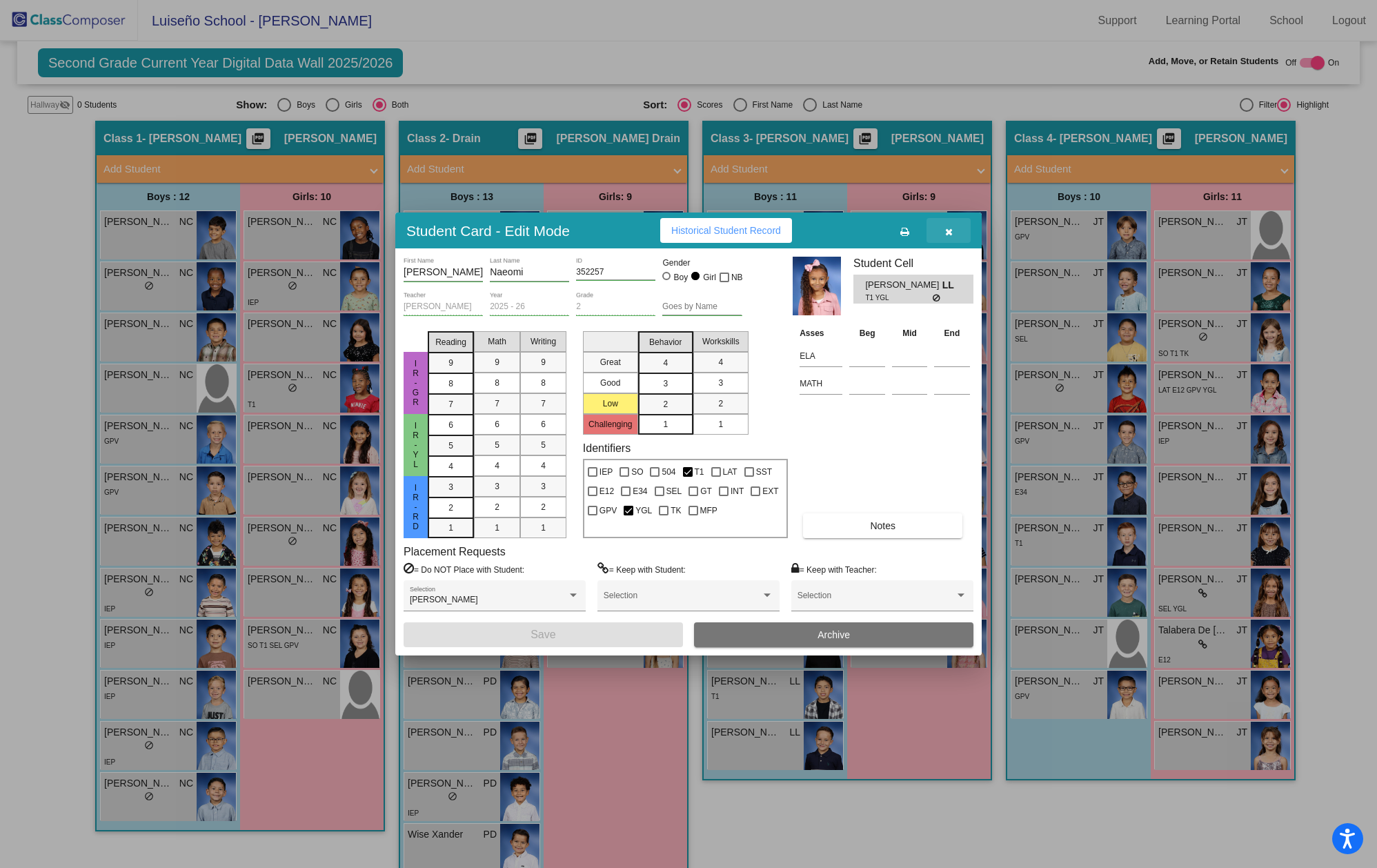
click at [951, 231] on icon "button" at bounding box center [949, 231] width 8 height 9
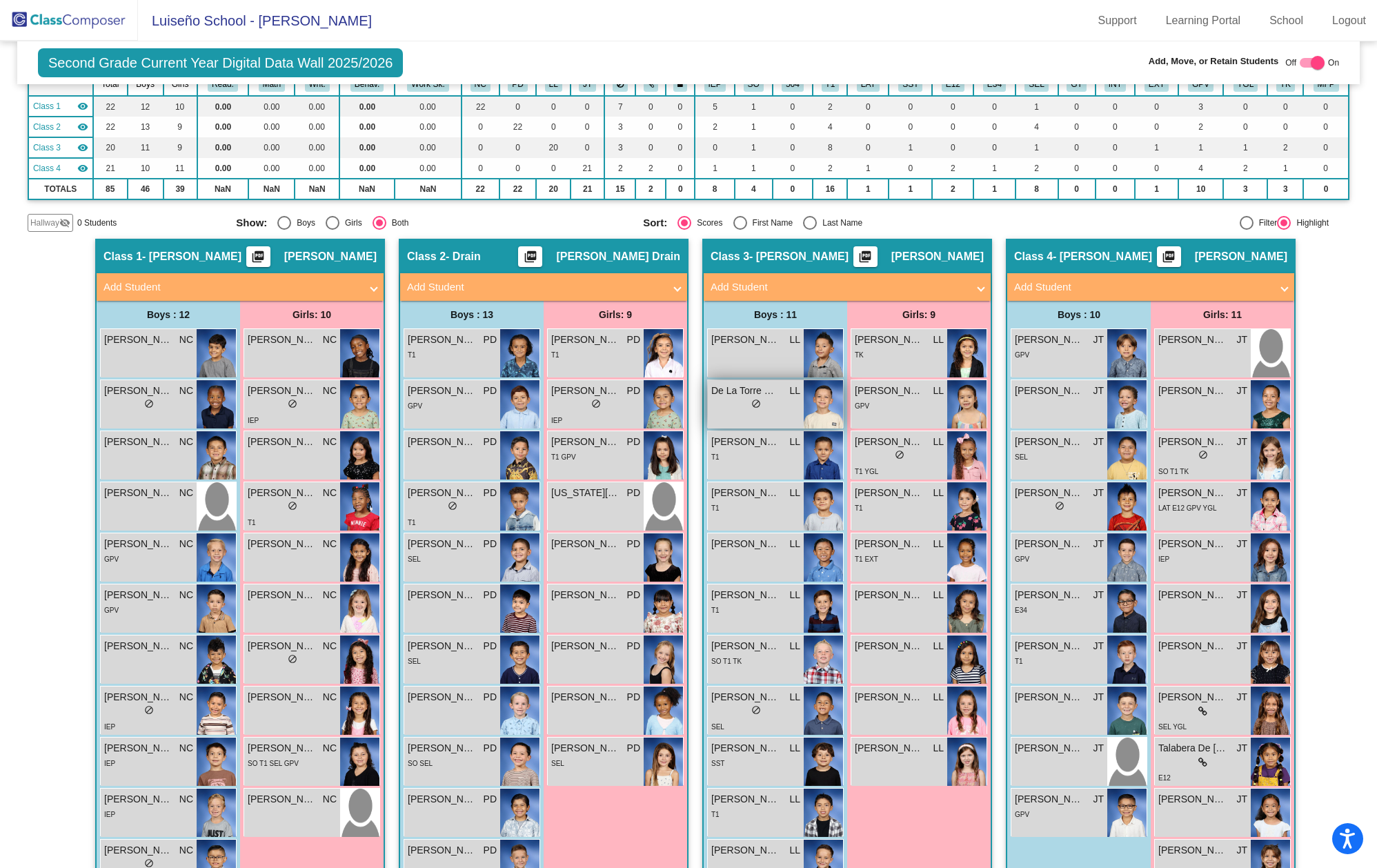
scroll to position [0, 0]
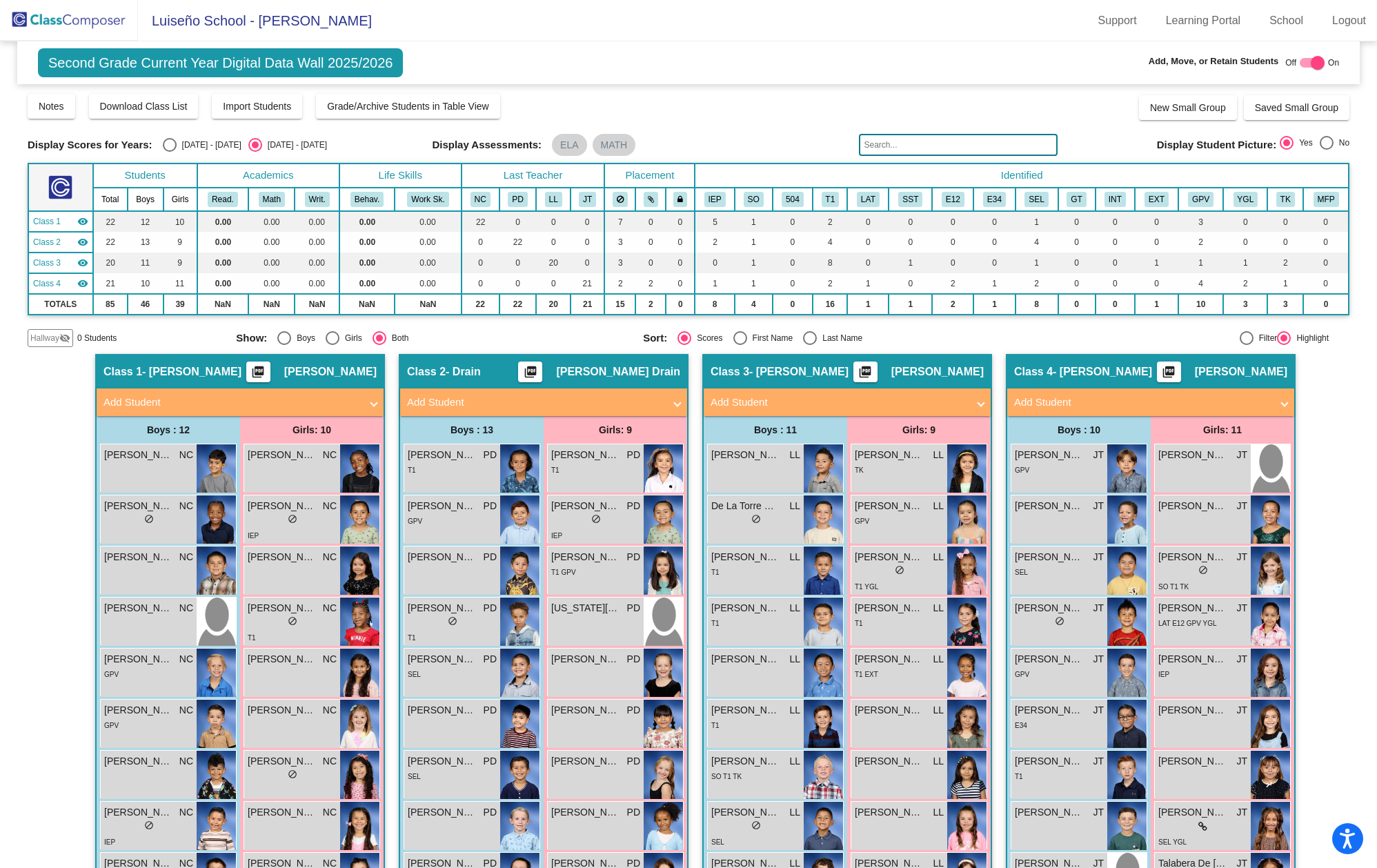
click at [1300, 62] on div at bounding box center [1312, 62] width 25 height 9
checkbox input "false"
